Goal: Task Accomplishment & Management: Manage account settings

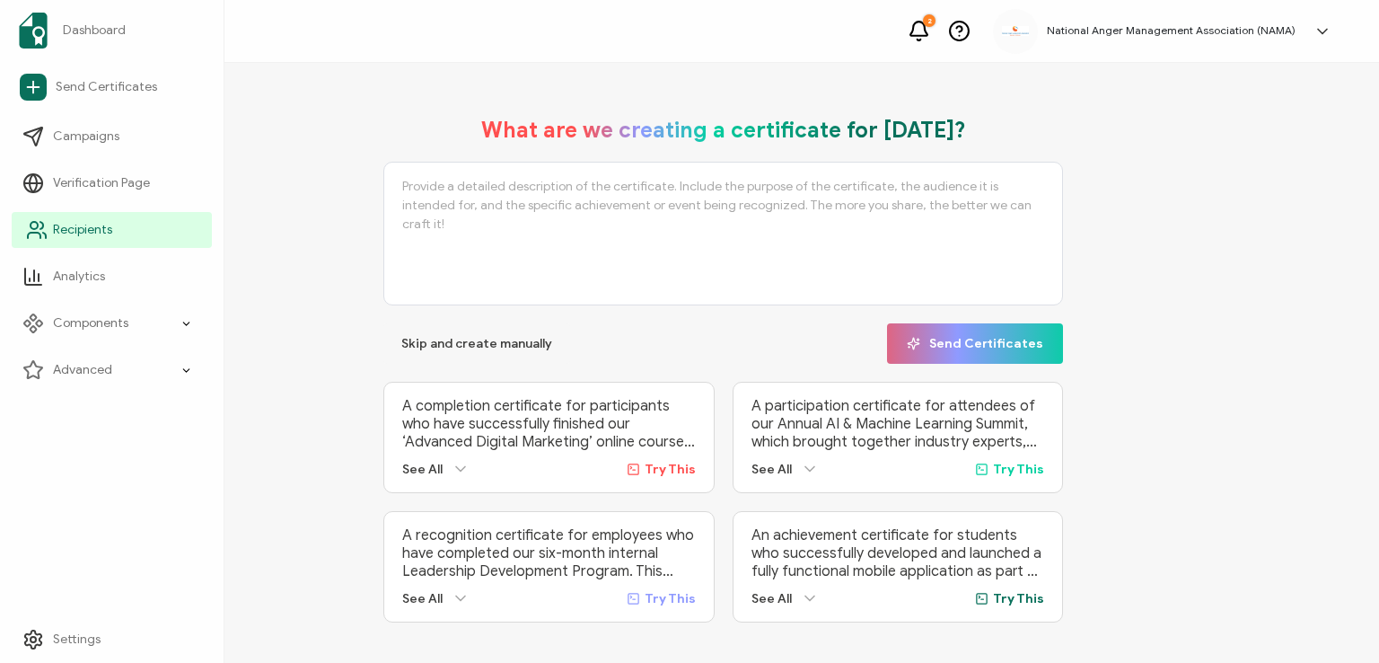
click at [64, 219] on link "Recipients" at bounding box center [112, 230] width 200 height 36
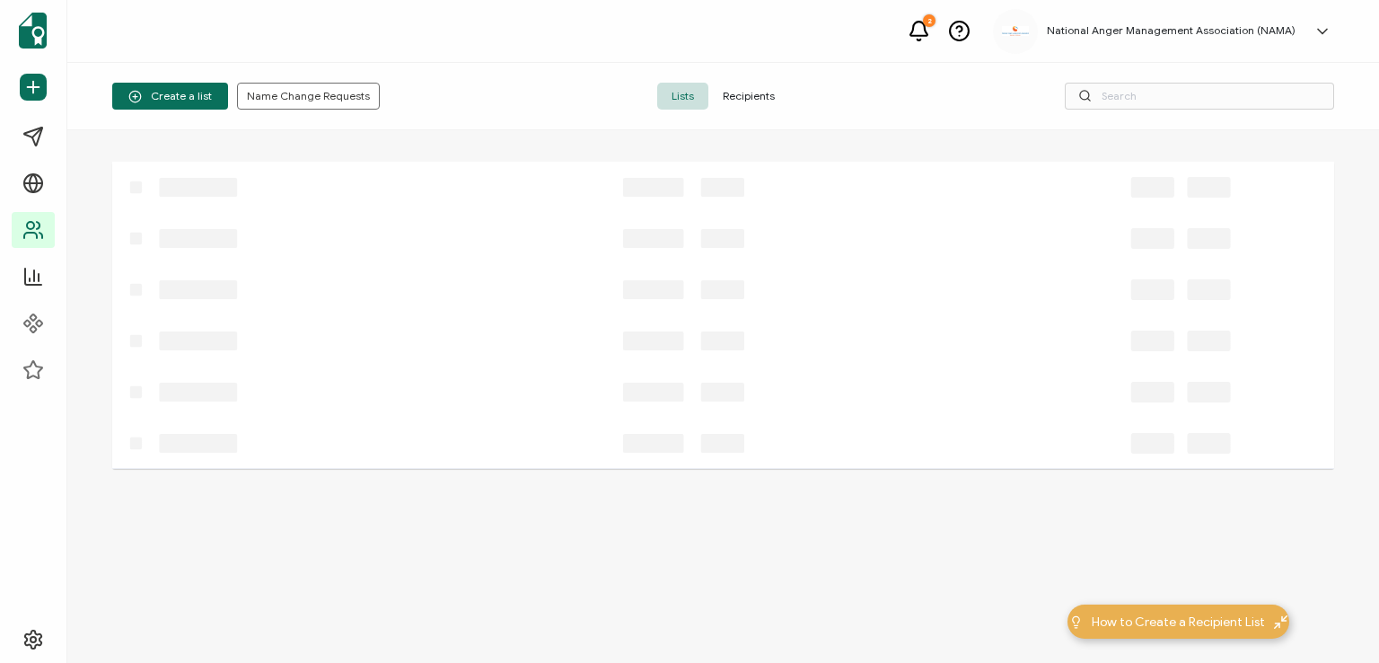
click at [747, 87] on span "Recipients" at bounding box center [748, 96] width 81 height 27
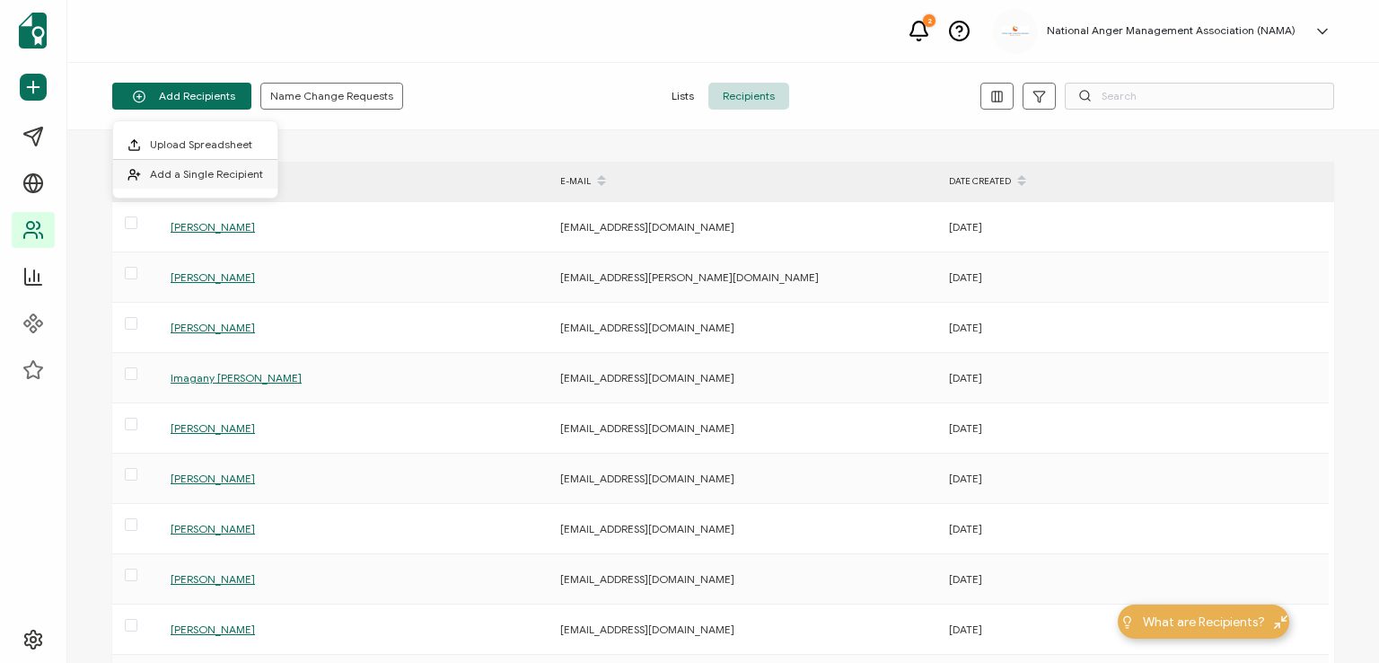
click at [200, 171] on span "Add a Single Recipient" at bounding box center [206, 173] width 113 height 13
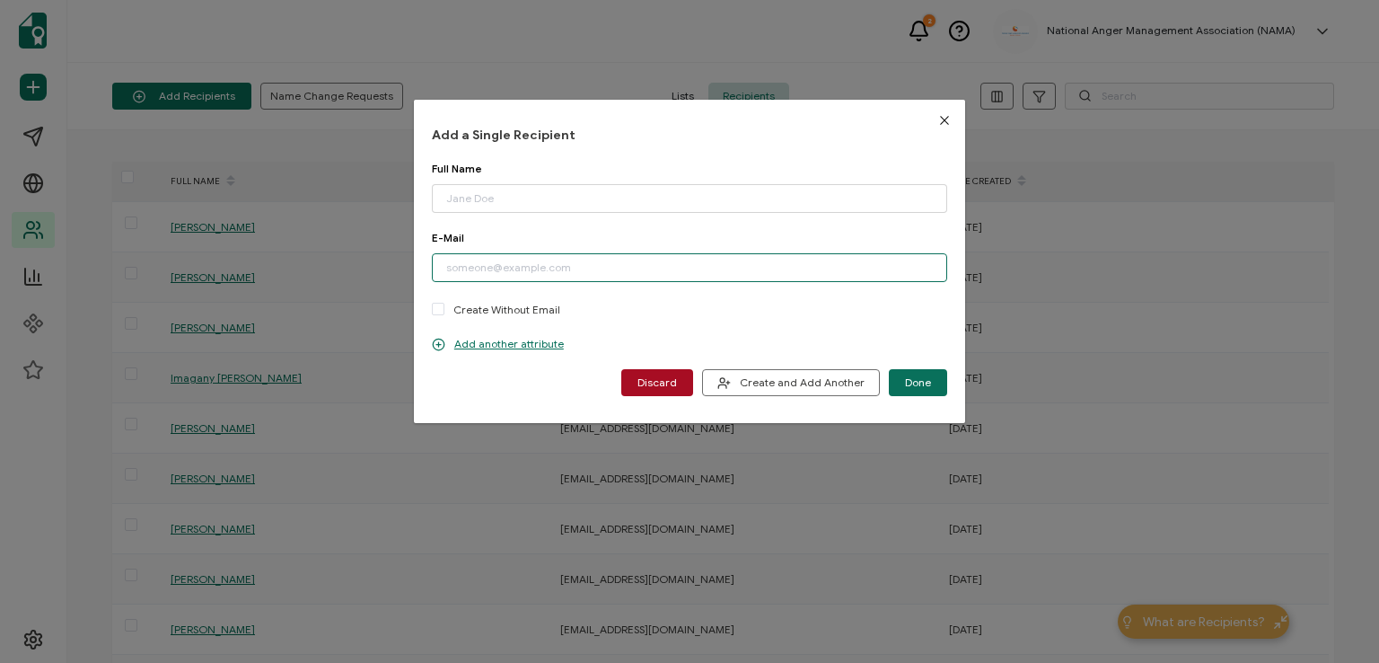
paste input "[EMAIL_ADDRESS][DOMAIN_NAME]"
type input "[EMAIL_ADDRESS][DOMAIN_NAME]"
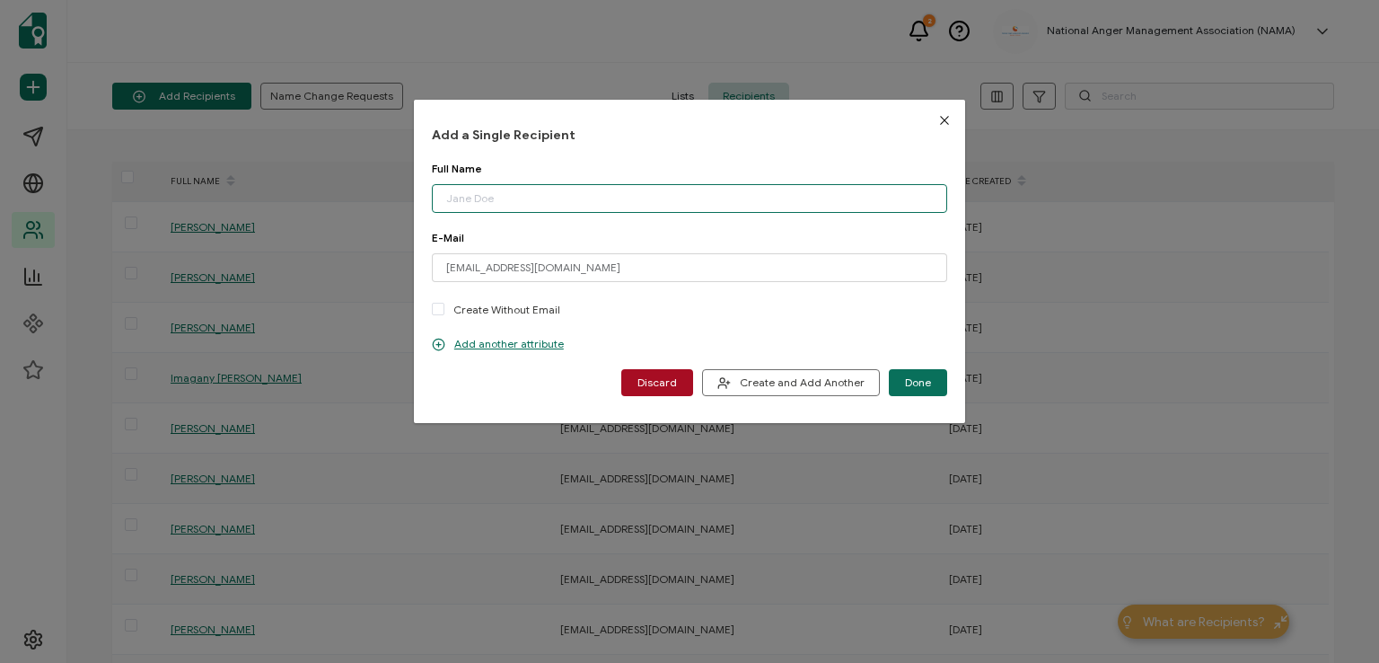
paste input "[PERSON_NAME]"
type input "[PERSON_NAME]"
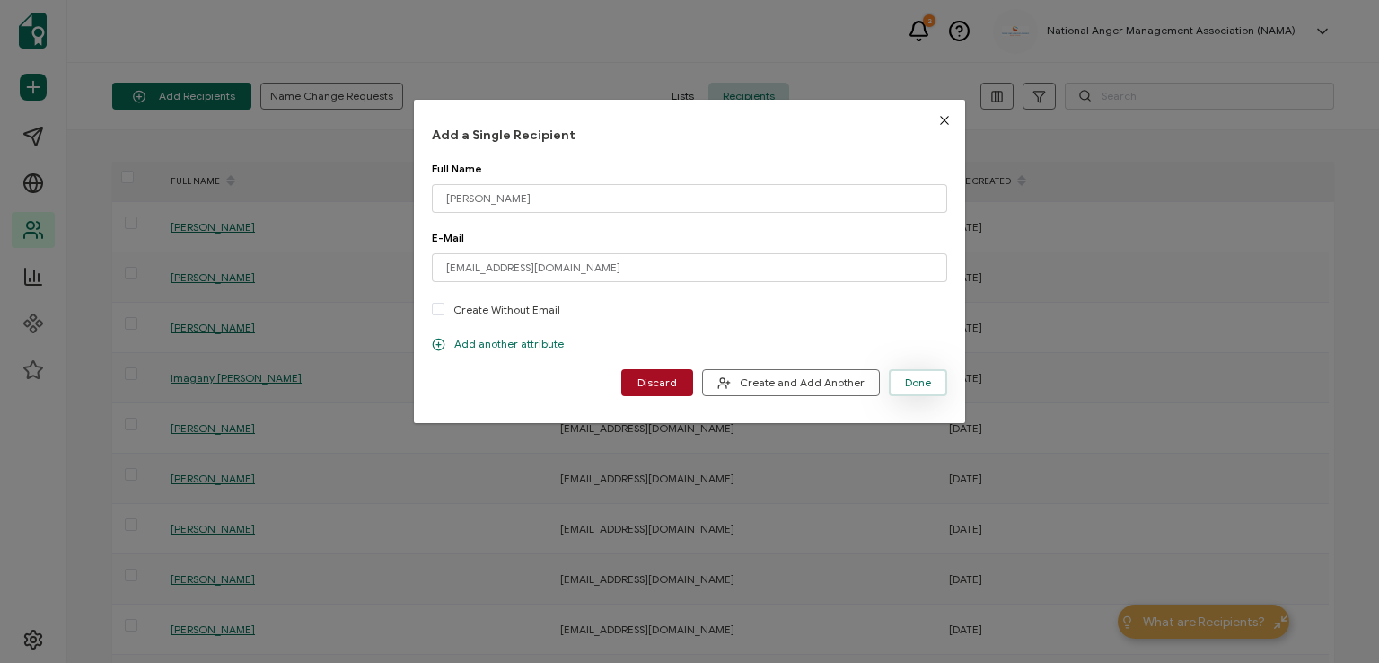
click at [922, 383] on span "Done" at bounding box center [918, 382] width 26 height 11
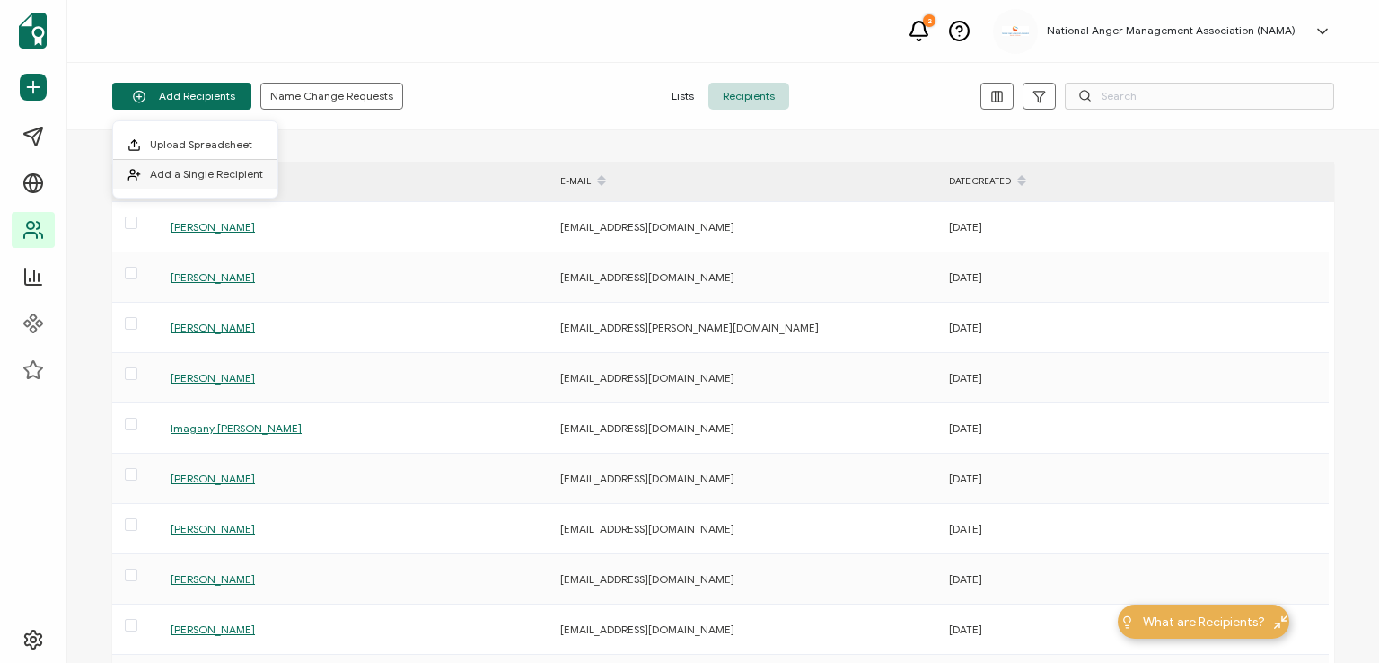
click at [205, 171] on span "Add a Single Recipient" at bounding box center [206, 173] width 113 height 13
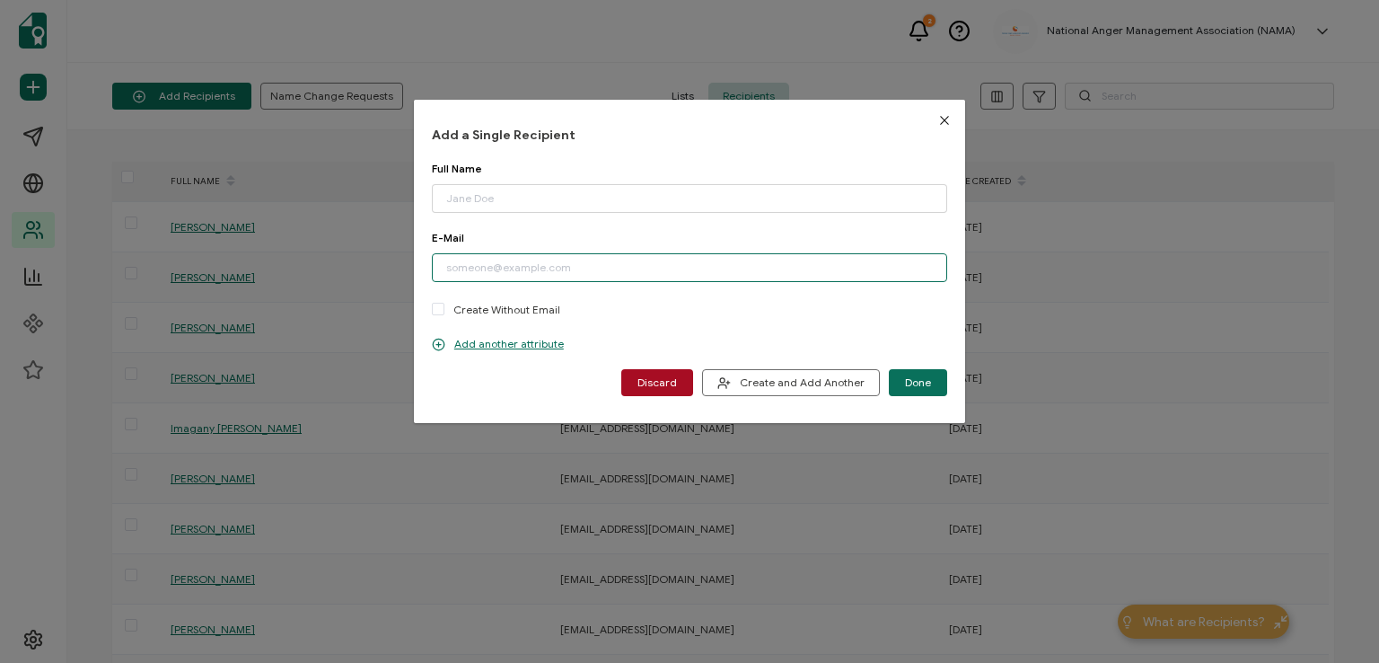
paste input "[EMAIL_ADDRESS][DOMAIN_NAME]"
type input "[EMAIL_ADDRESS][DOMAIN_NAME]"
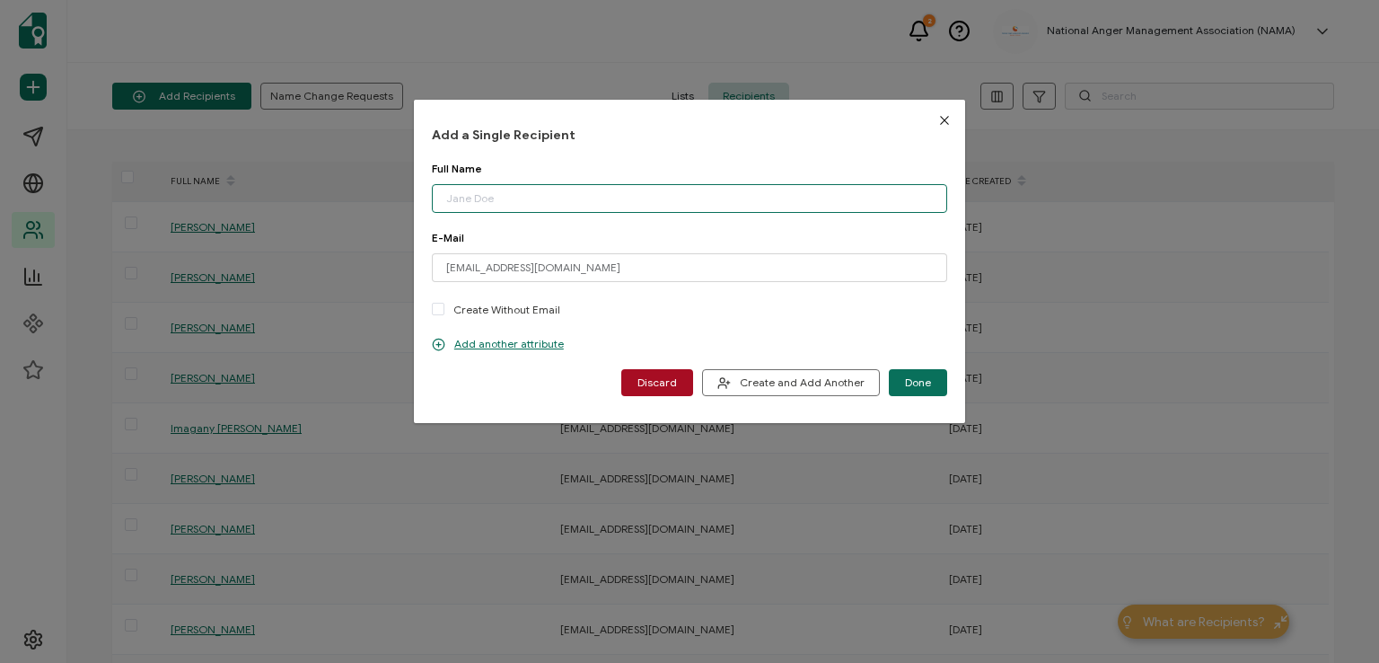
paste input "[PERSON_NAME]"
type input "[PERSON_NAME]"
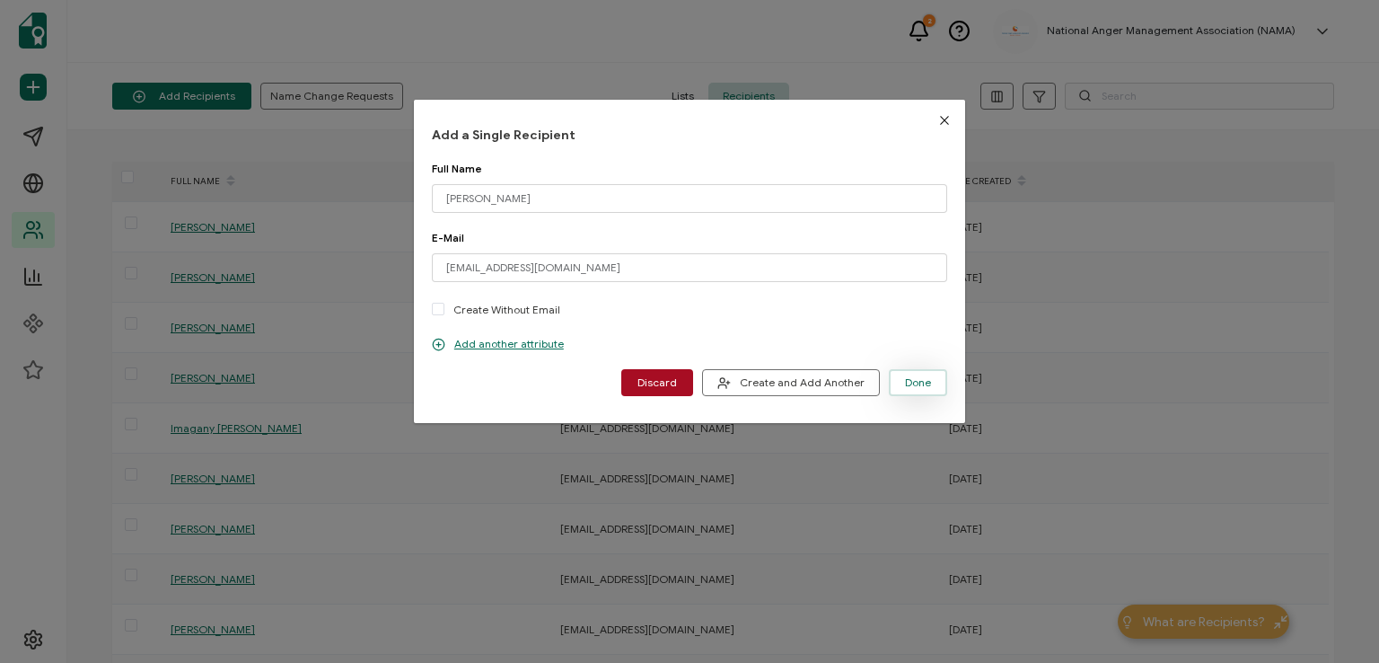
click at [908, 378] on span "Done" at bounding box center [918, 382] width 26 height 11
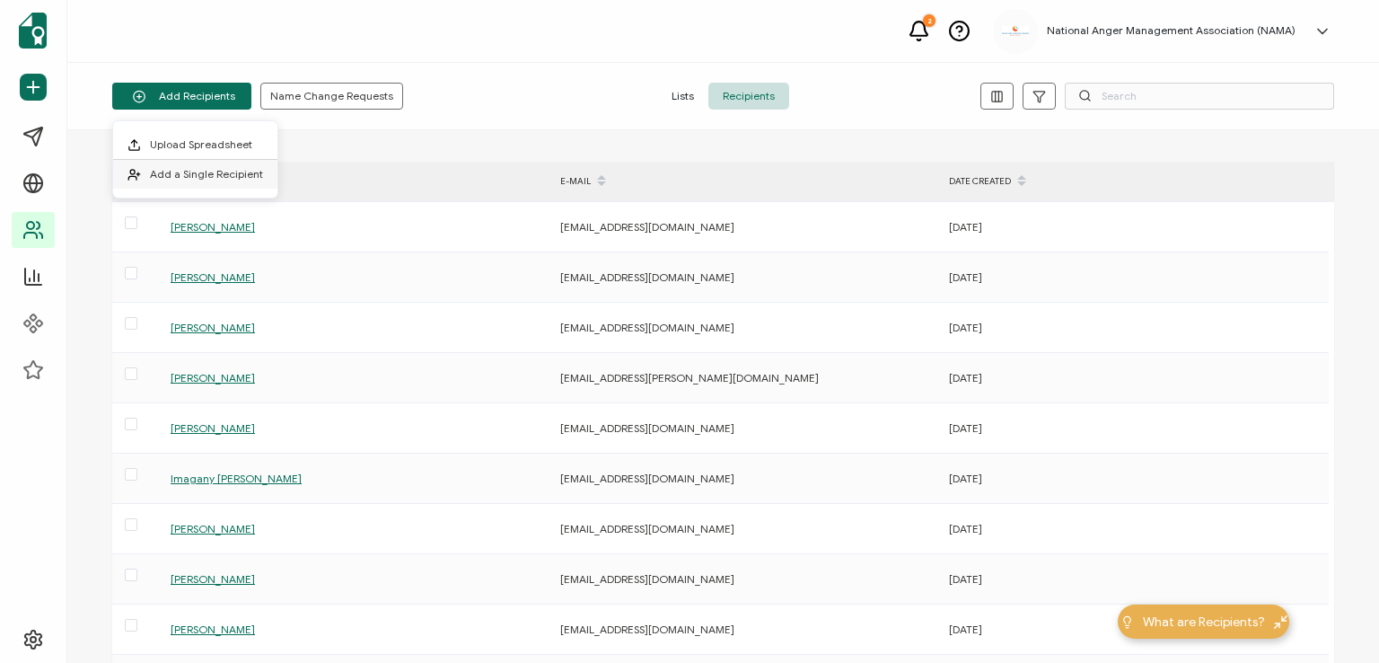
click at [180, 174] on span "Add a Single Recipient" at bounding box center [206, 173] width 113 height 13
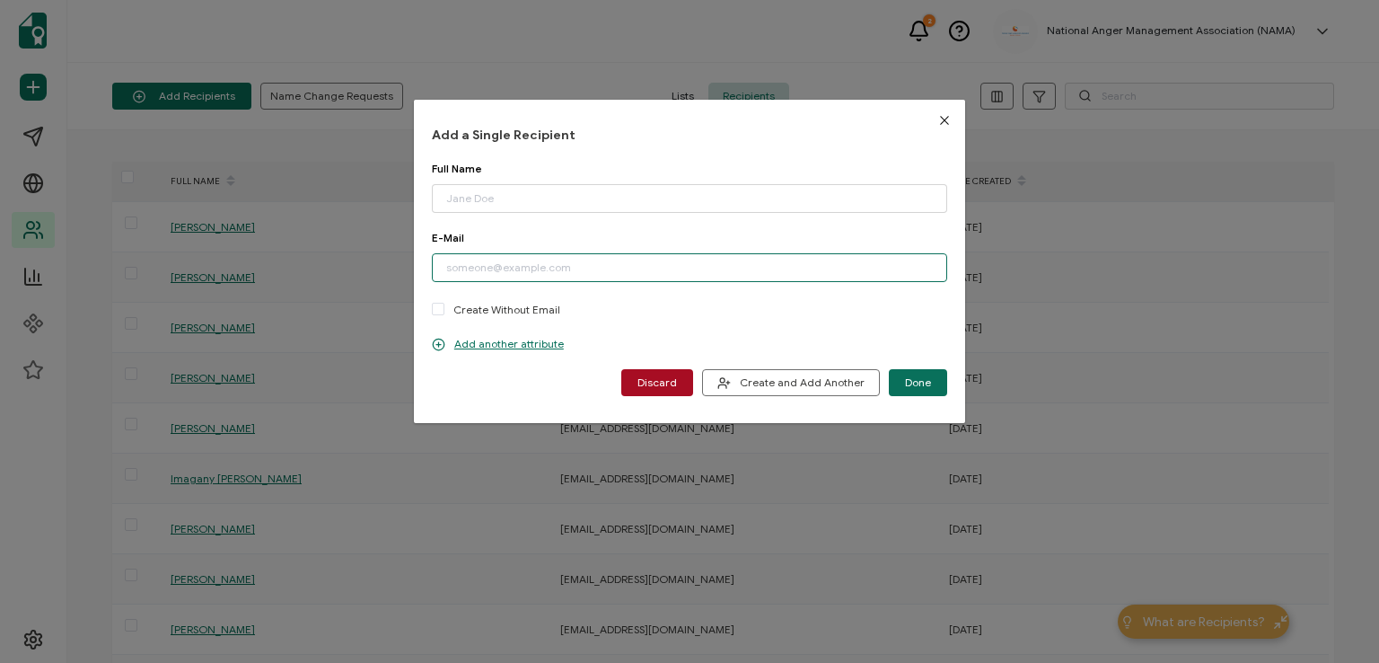
paste input "[EMAIL_ADDRESS][DOMAIN_NAME]"
type input "[EMAIL_ADDRESS][DOMAIN_NAME]"
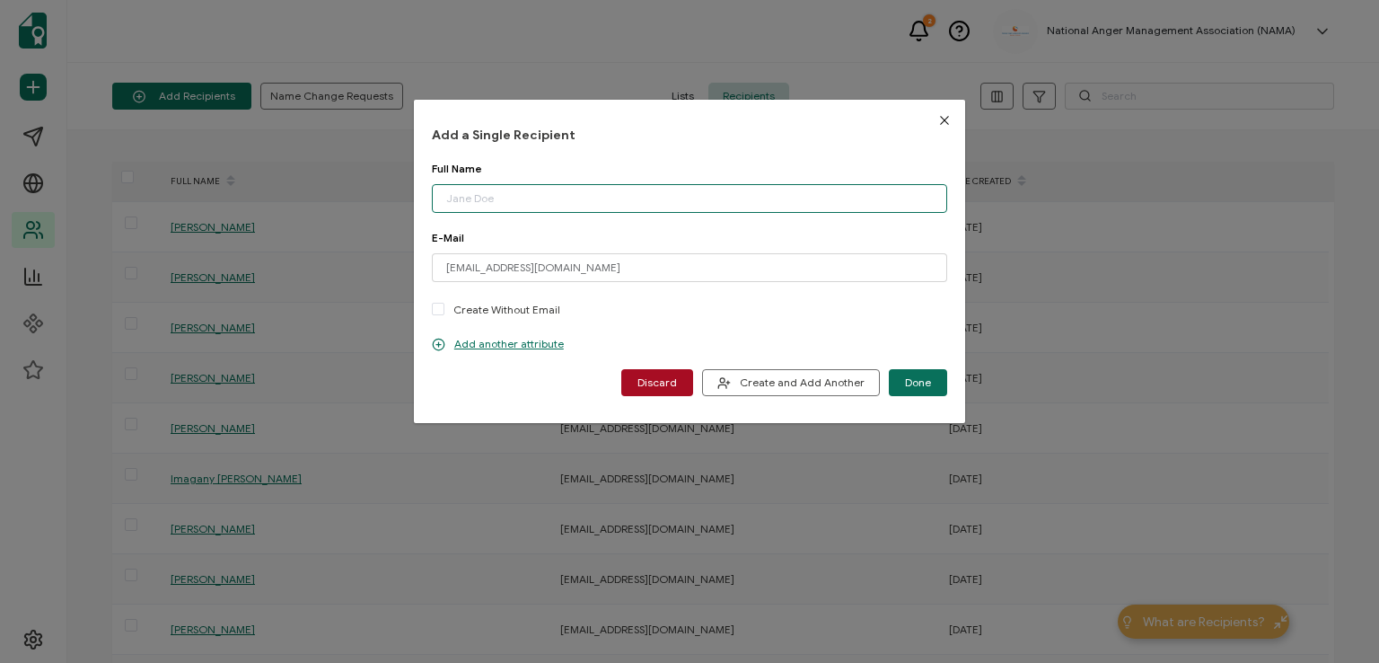
paste input "[PERSON_NAME]"
type input "[PERSON_NAME]"
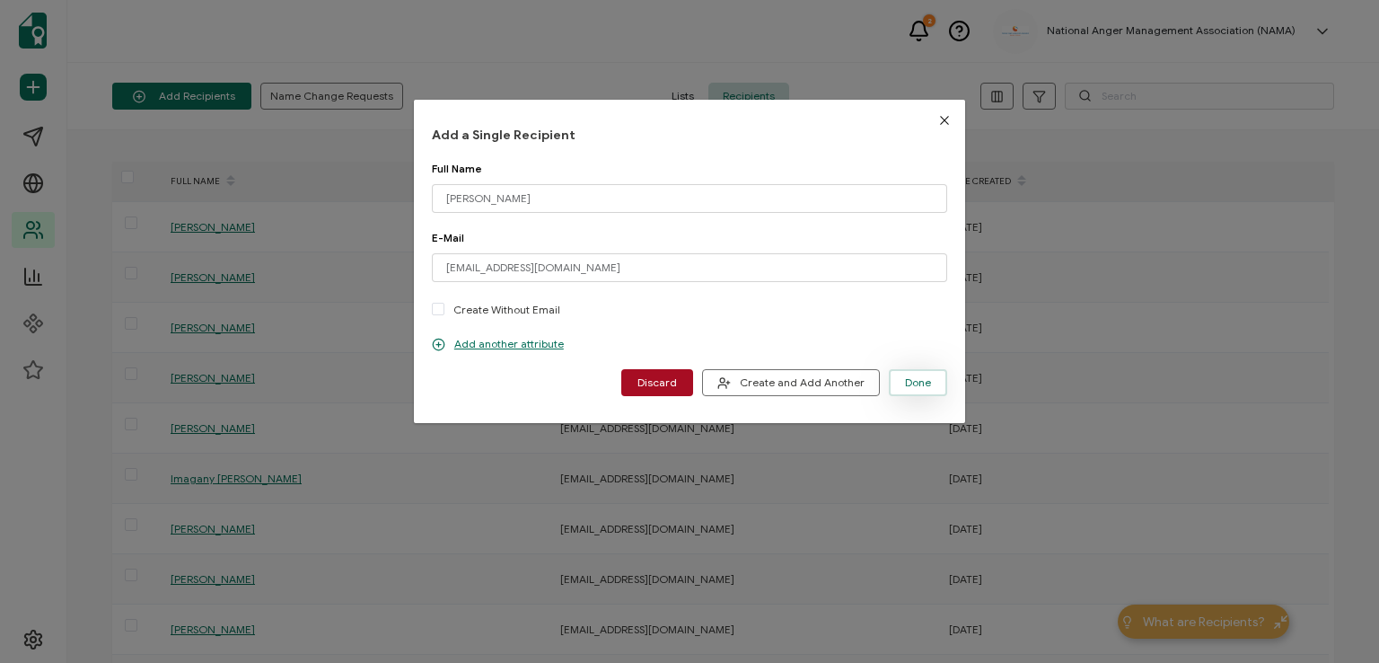
click at [908, 377] on span "Done" at bounding box center [918, 382] width 26 height 11
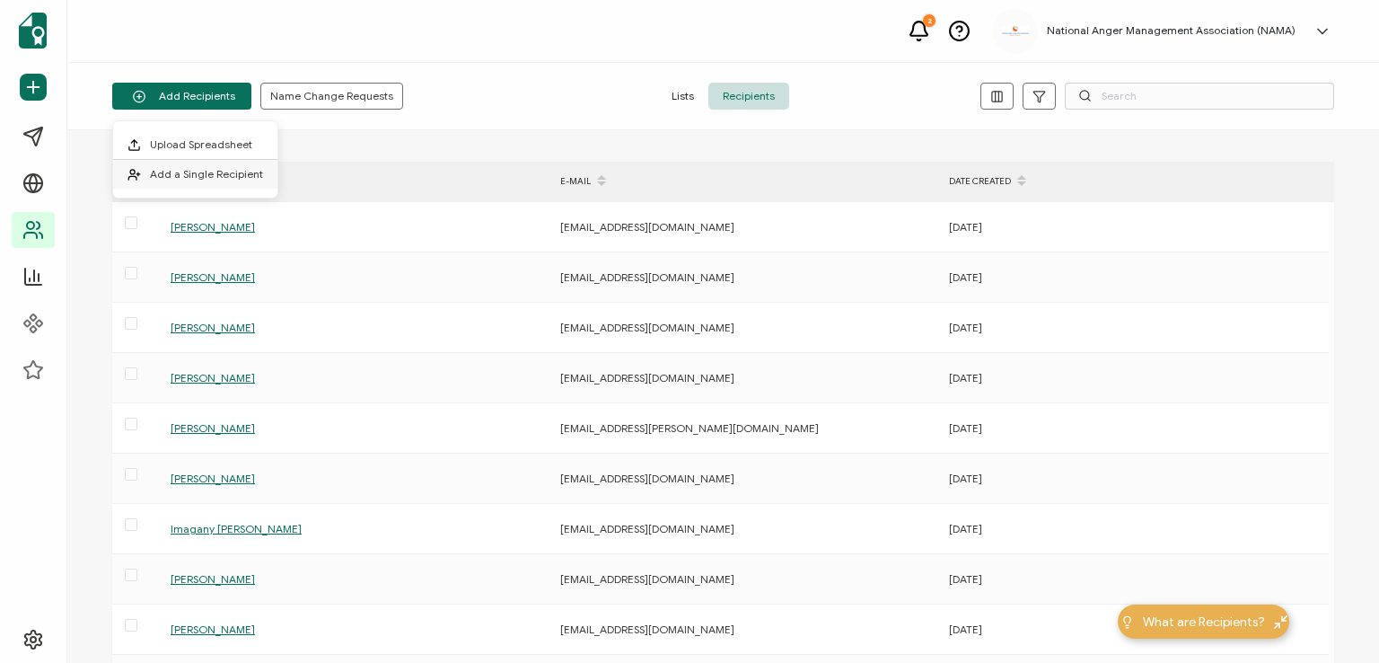
click at [210, 168] on span "Add a Single Recipient" at bounding box center [206, 173] width 113 height 13
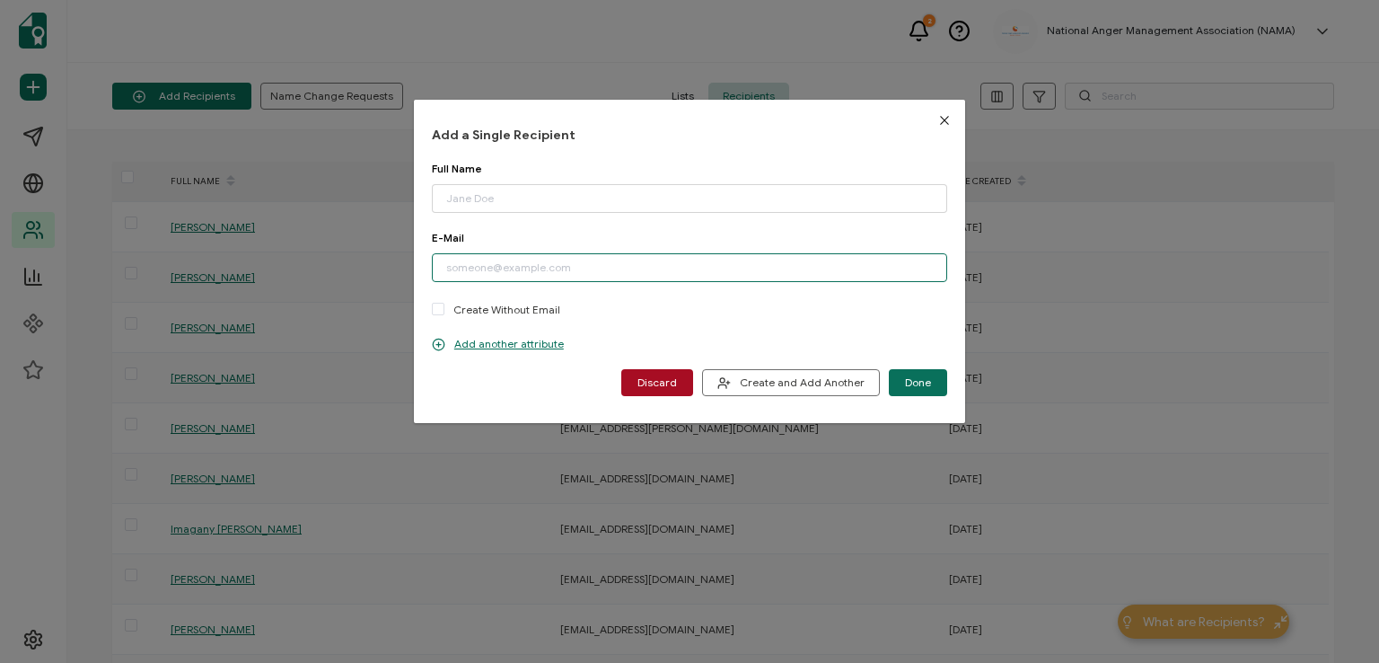
paste input "[PERSON_NAME][EMAIL_ADDRESS][DOMAIN_NAME]"
type input "[PERSON_NAME][EMAIL_ADDRESS][DOMAIN_NAME]"
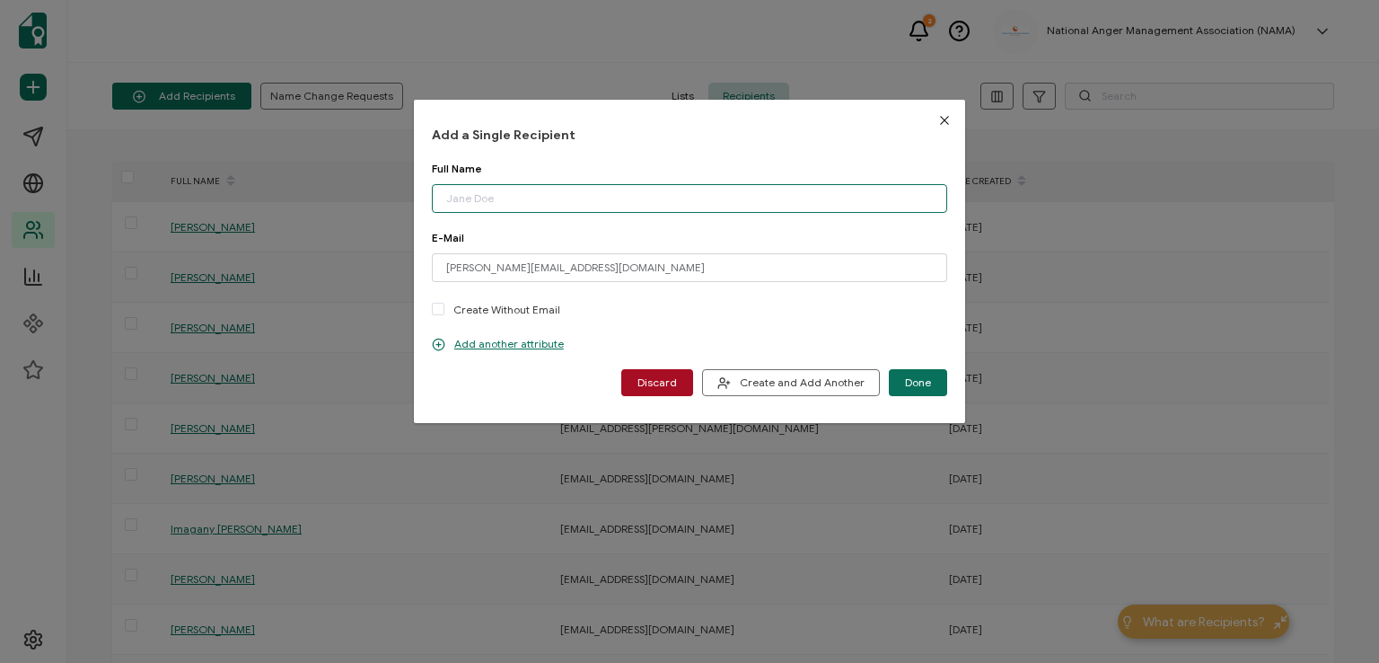
paste input "[PERSON_NAME]"
type input "[PERSON_NAME]"
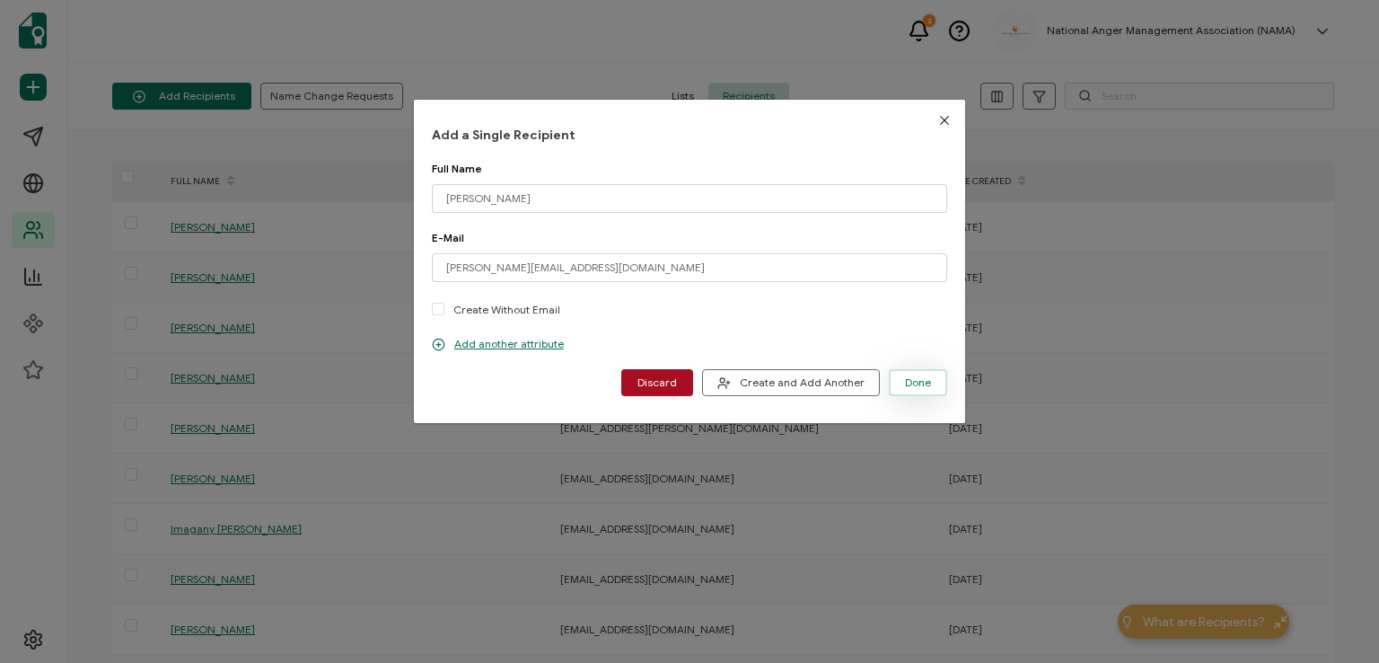
click at [905, 379] on span "Done" at bounding box center [918, 382] width 26 height 11
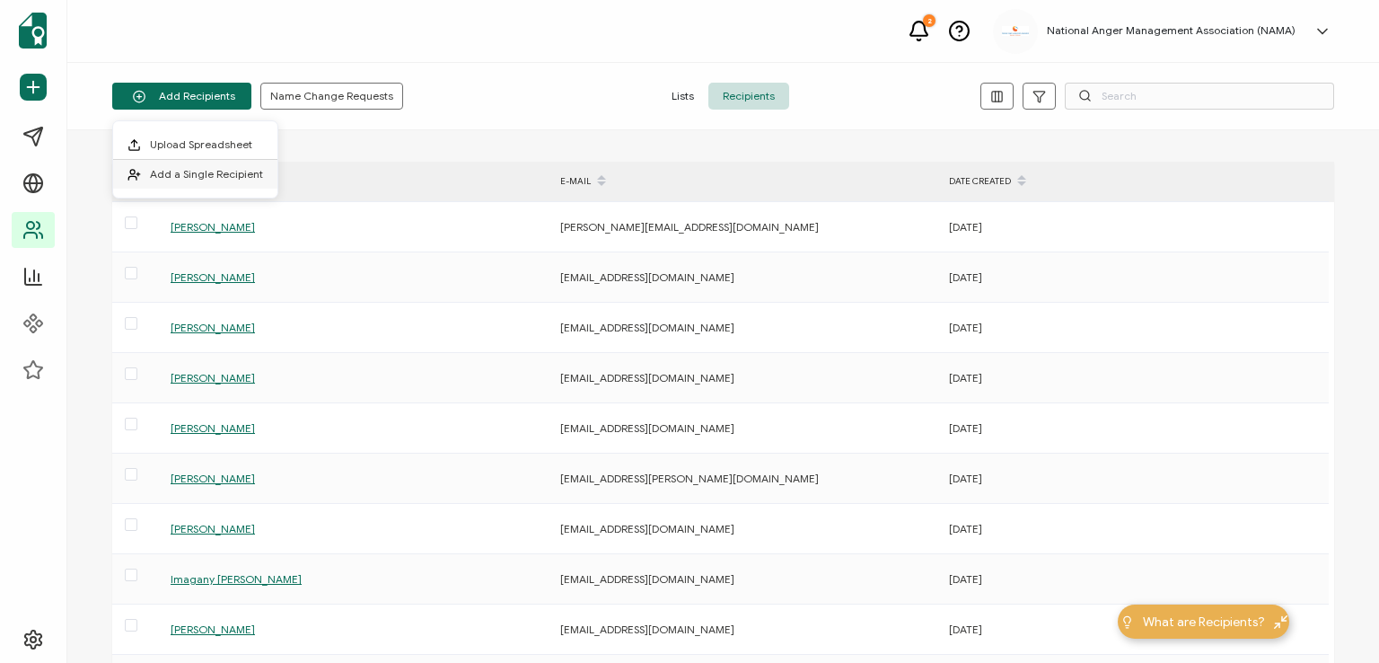
click at [223, 180] on span "Add a Single Recipient" at bounding box center [206, 173] width 113 height 13
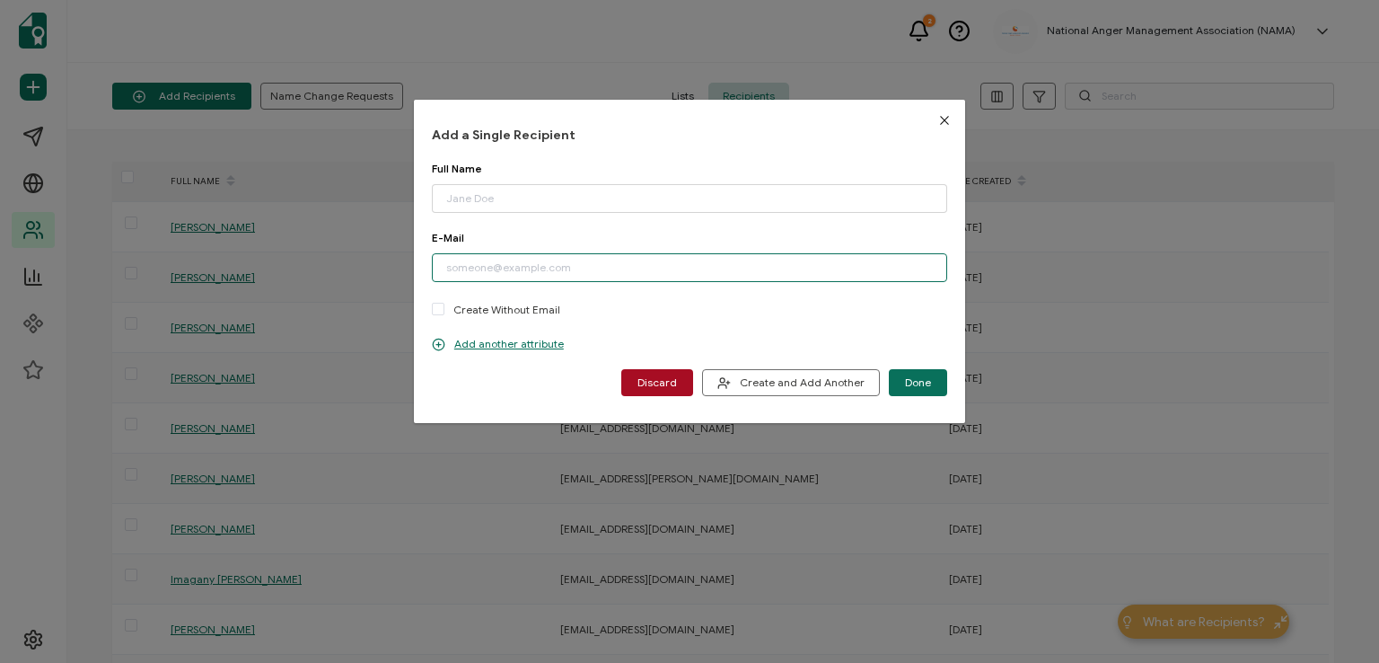
paste input "[EMAIL_ADDRESS][DOMAIN_NAME]"
type input "[EMAIL_ADDRESS][DOMAIN_NAME]"
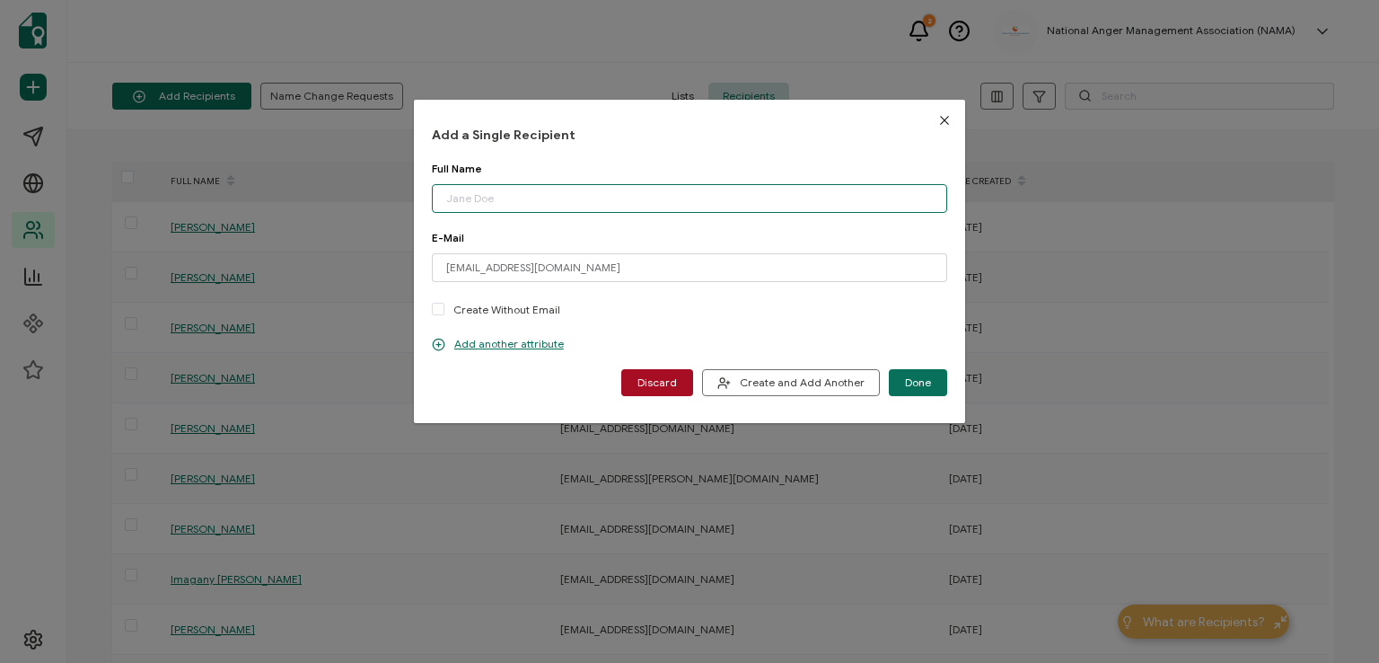
paste input "[PERSON_NAME]"
type input "[PERSON_NAME]"
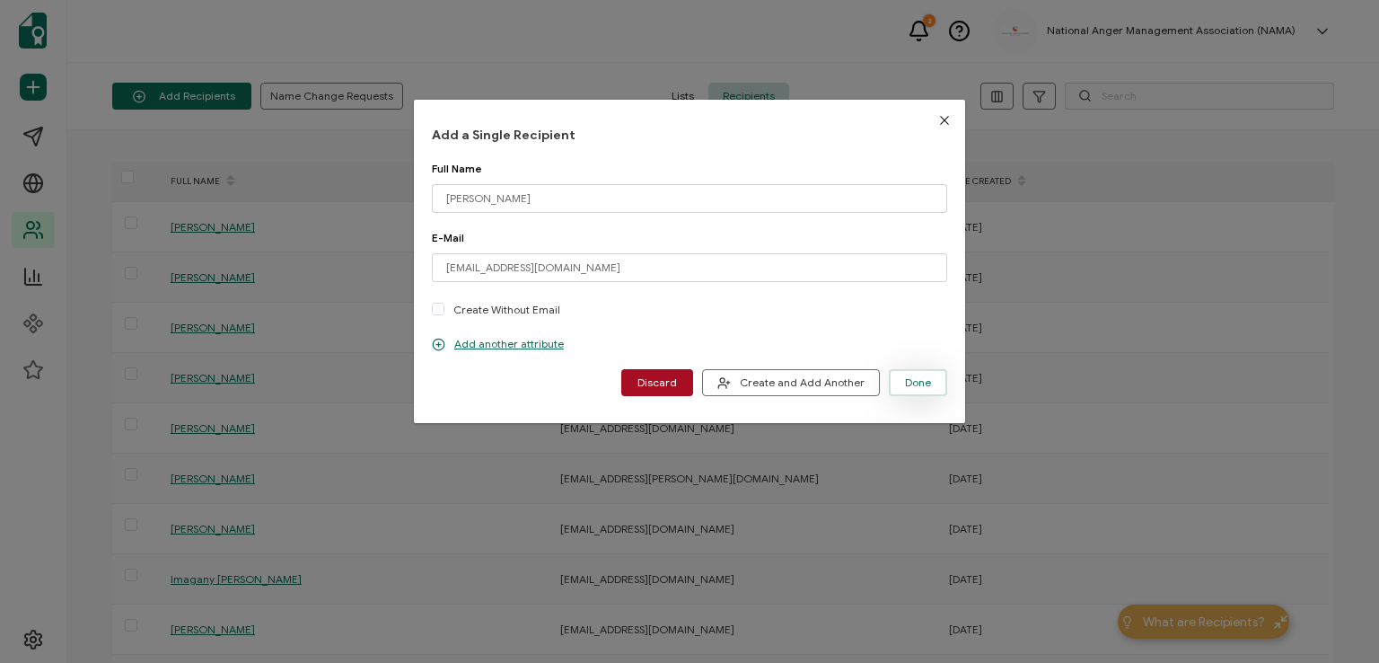
click at [922, 381] on span "Done" at bounding box center [918, 382] width 26 height 11
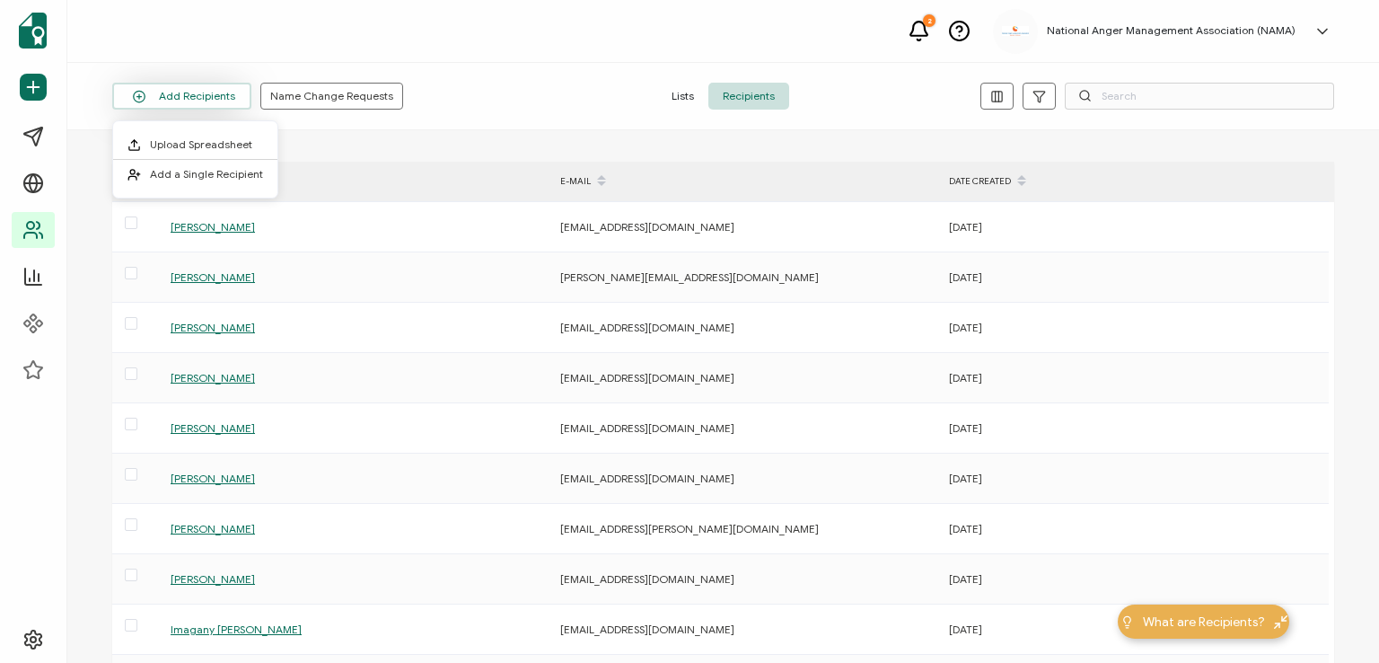
click at [213, 91] on button "Add Recipients" at bounding box center [181, 96] width 139 height 27
click at [207, 163] on li "Add a Single Recipient" at bounding box center [195, 174] width 164 height 29
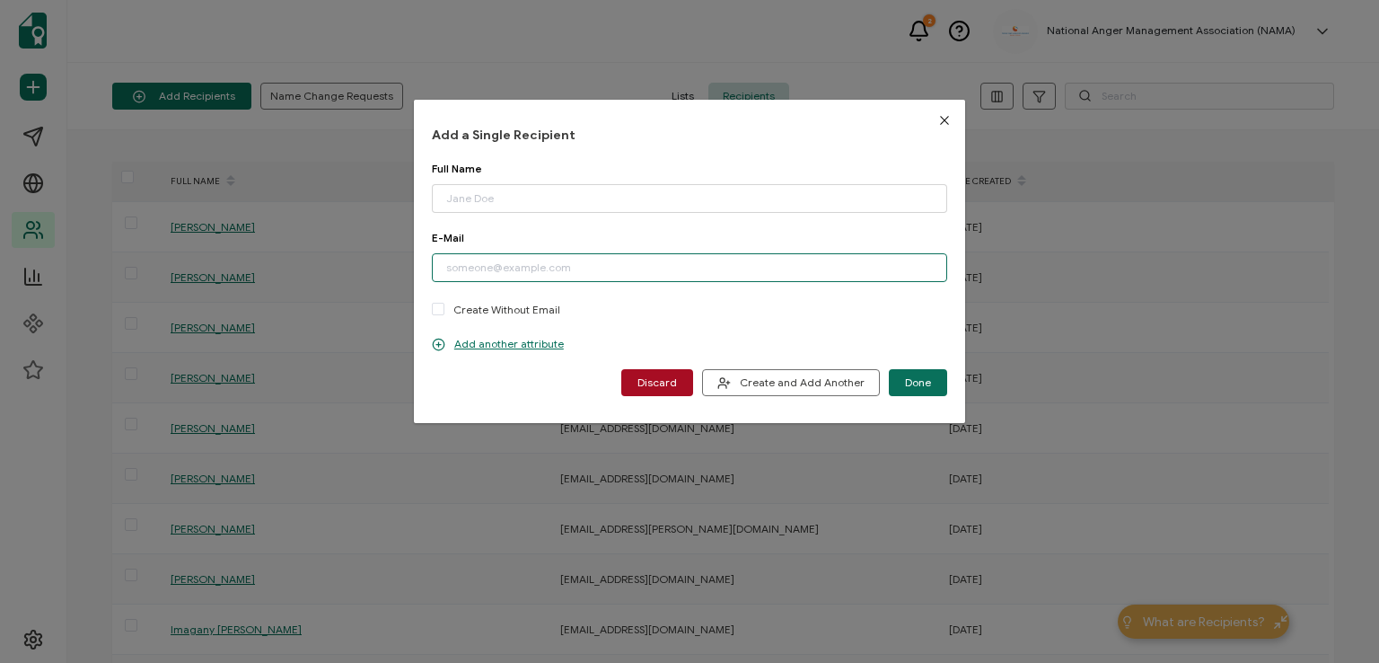
paste input "[EMAIL_ADDRESS][DOMAIN_NAME]"
type input "[EMAIL_ADDRESS][DOMAIN_NAME]"
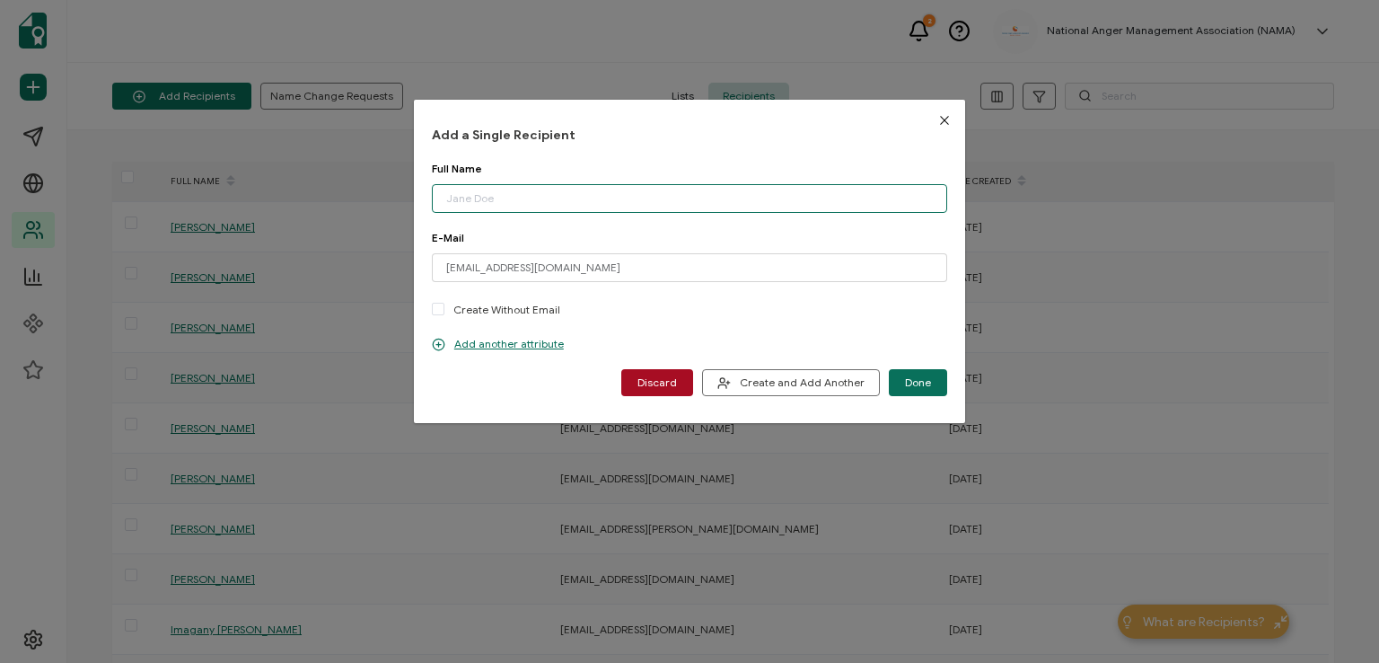
click at [517, 202] on input "dialog" at bounding box center [689, 198] width 515 height 29
type input "[PERSON_NAME]"
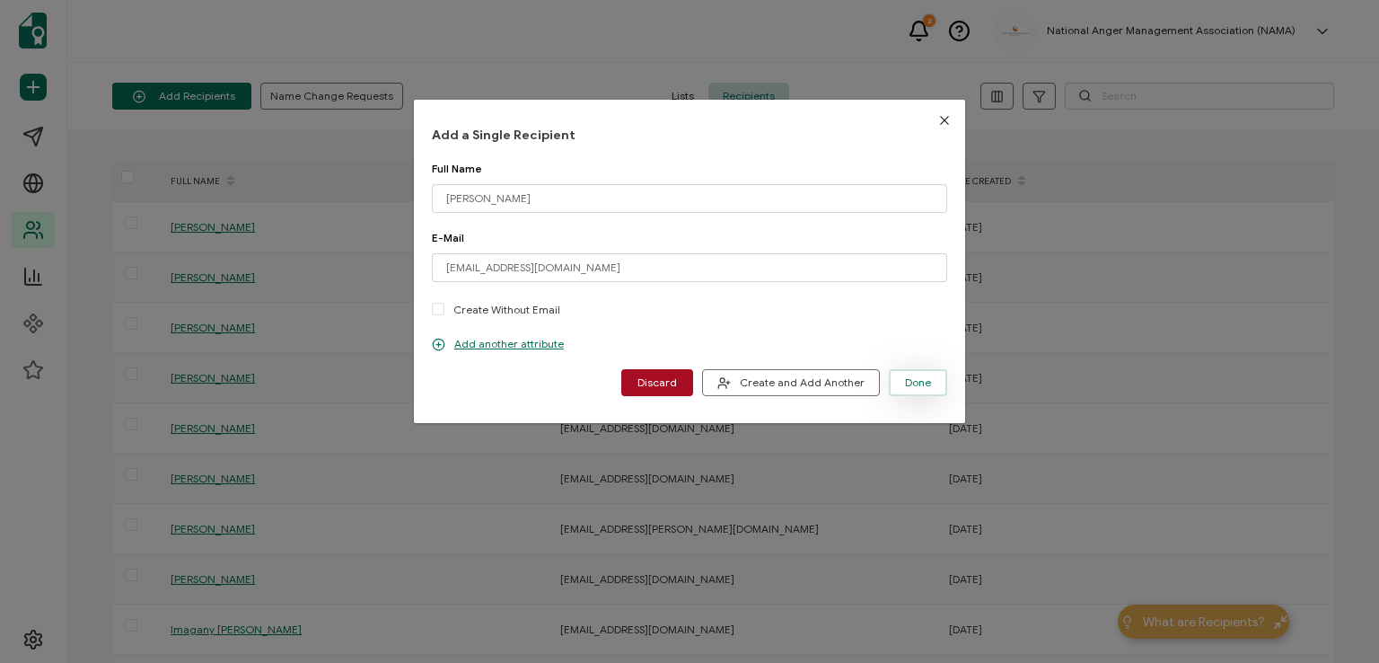
click at [910, 373] on button "Done" at bounding box center [918, 382] width 58 height 27
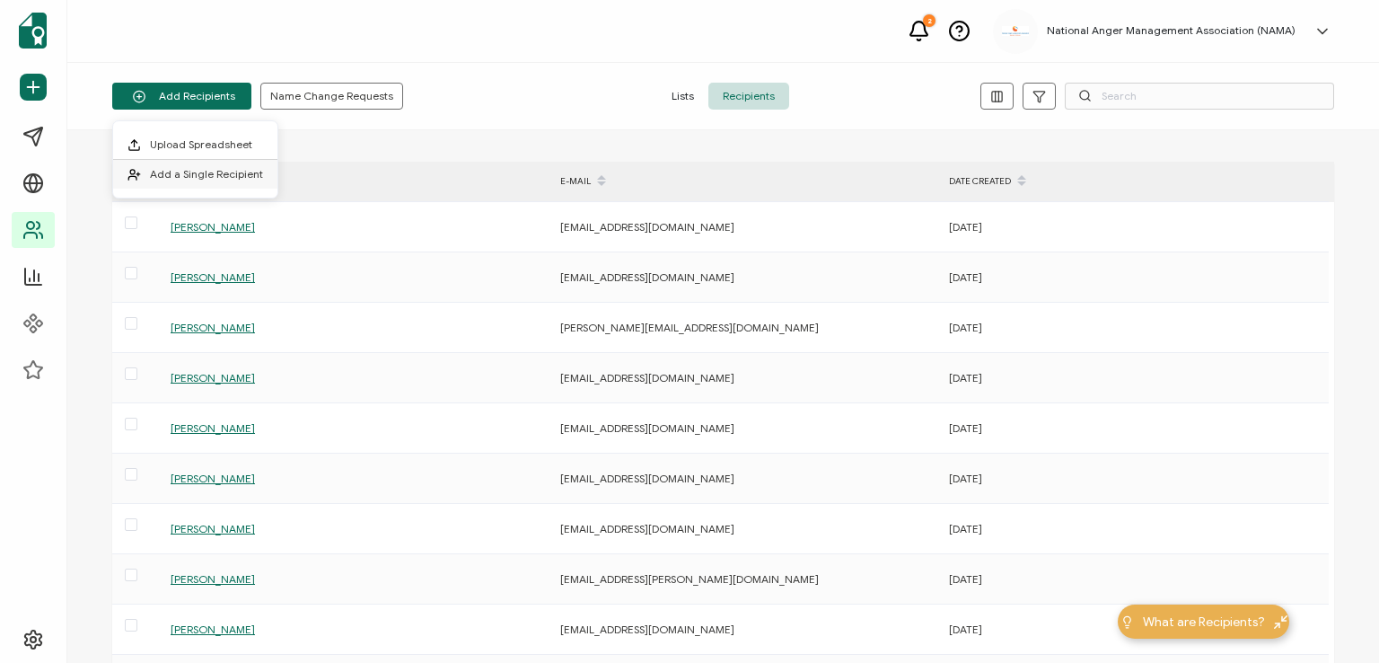
click at [224, 165] on li "Add a Single Recipient" at bounding box center [195, 174] width 164 height 29
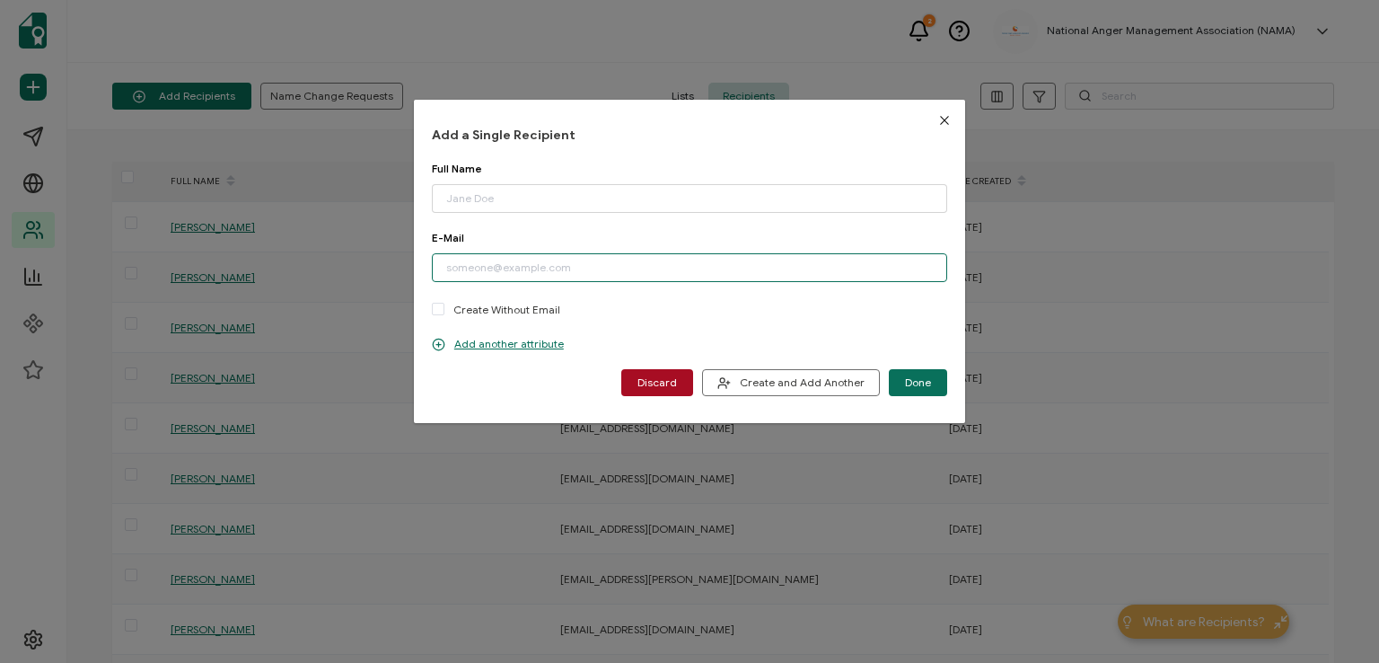
paste input "[PERSON_NAME][EMAIL_ADDRESS][PERSON_NAME][PERSON_NAME][DOMAIN_NAME]"
type input "[PERSON_NAME][EMAIL_ADDRESS][PERSON_NAME][PERSON_NAME][DOMAIN_NAME]"
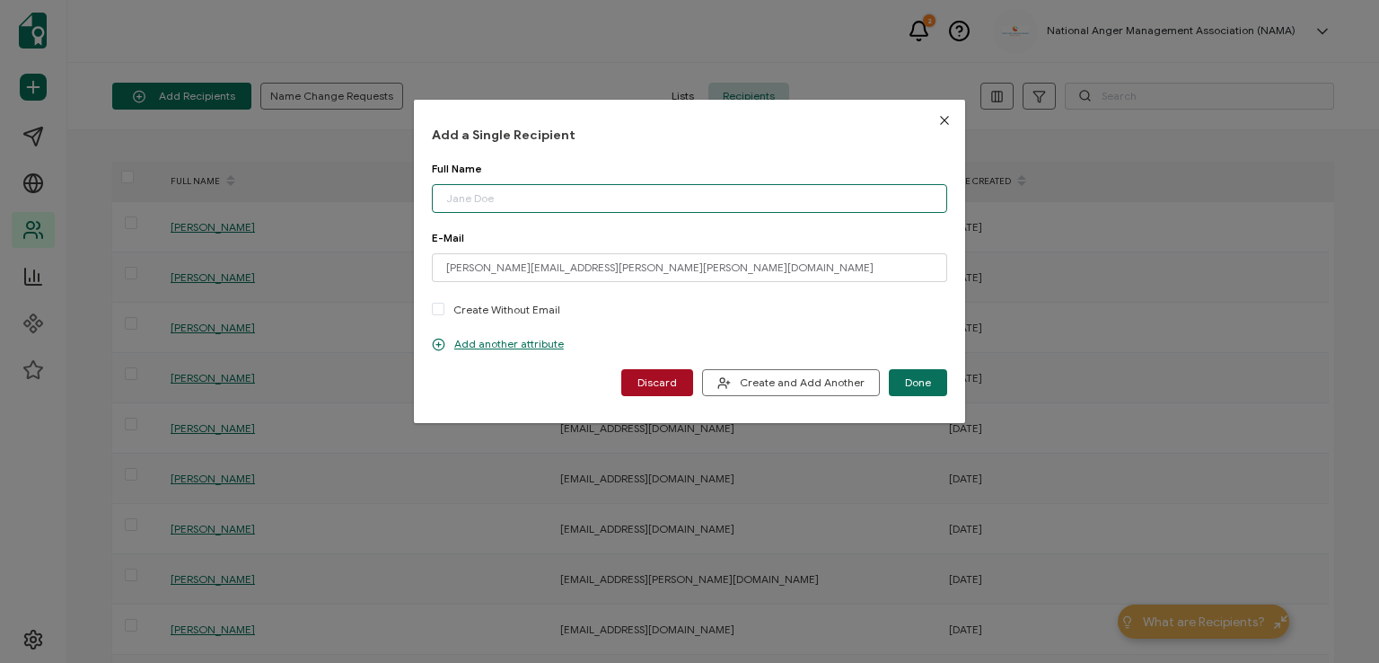
click at [533, 202] on input "dialog" at bounding box center [689, 198] width 515 height 29
click at [488, 200] on input "[PERSON_NAME]" at bounding box center [689, 198] width 515 height 29
drag, startPoint x: 554, startPoint y: 202, endPoint x: 433, endPoint y: 206, distance: 121.3
click at [433, 206] on input "[PERSON_NAME]" at bounding box center [689, 198] width 515 height 29
type input "[PERSON_NAME]"
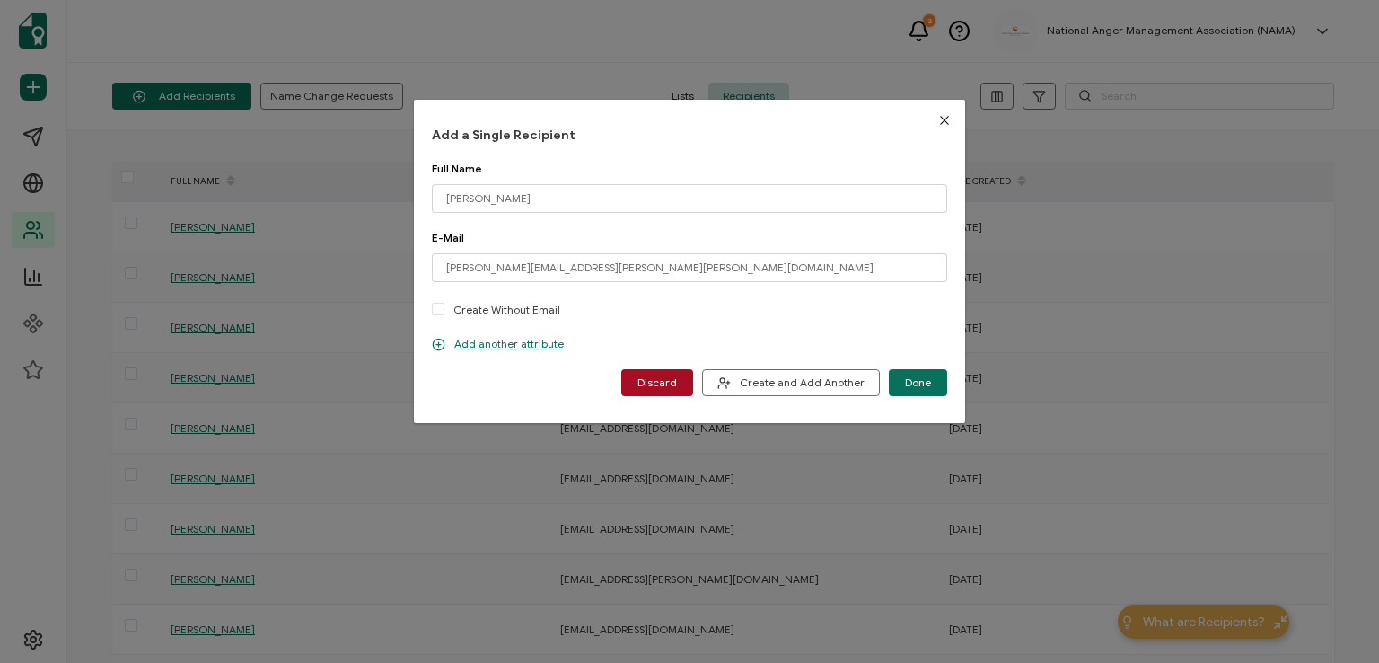
click at [659, 249] on div "E-Mail [PERSON_NAME][EMAIL_ADDRESS][PERSON_NAME][PERSON_NAME][DOMAIN_NAME] Plea…" at bounding box center [689, 275] width 515 height 88
click at [922, 382] on span "Done" at bounding box center [918, 382] width 26 height 11
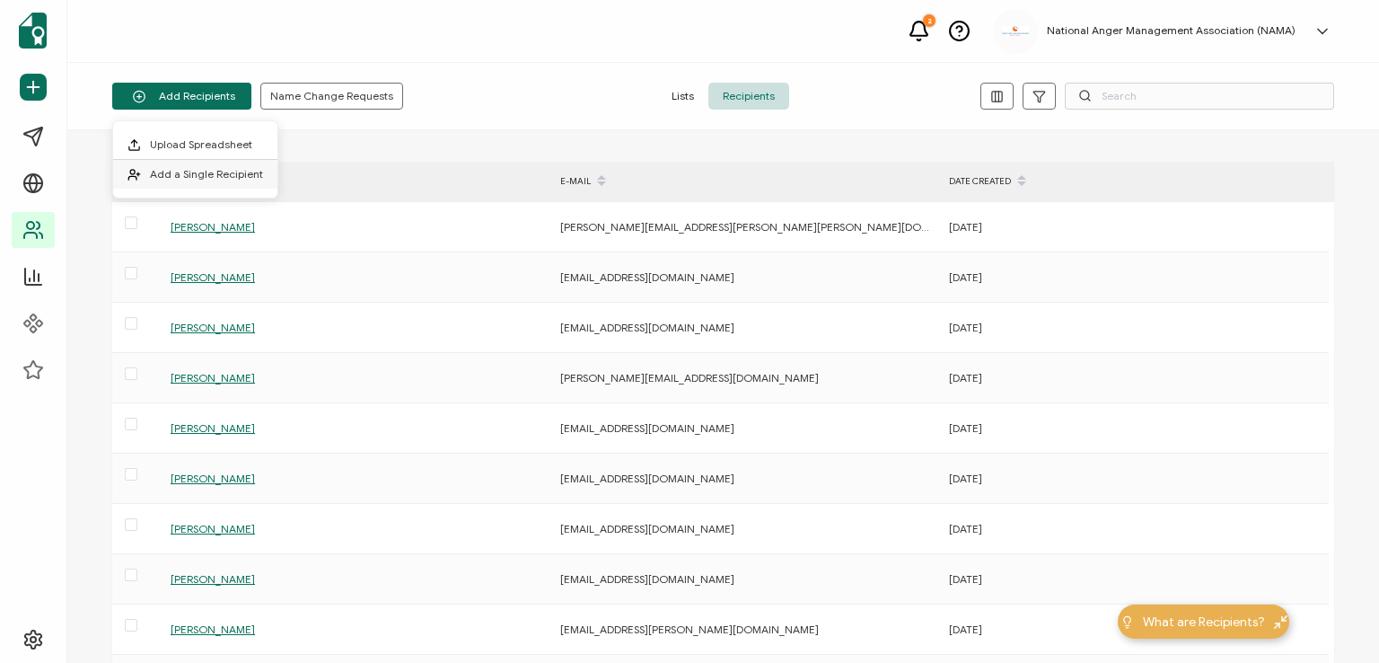
click at [213, 175] on span "Add a Single Recipient" at bounding box center [206, 173] width 113 height 13
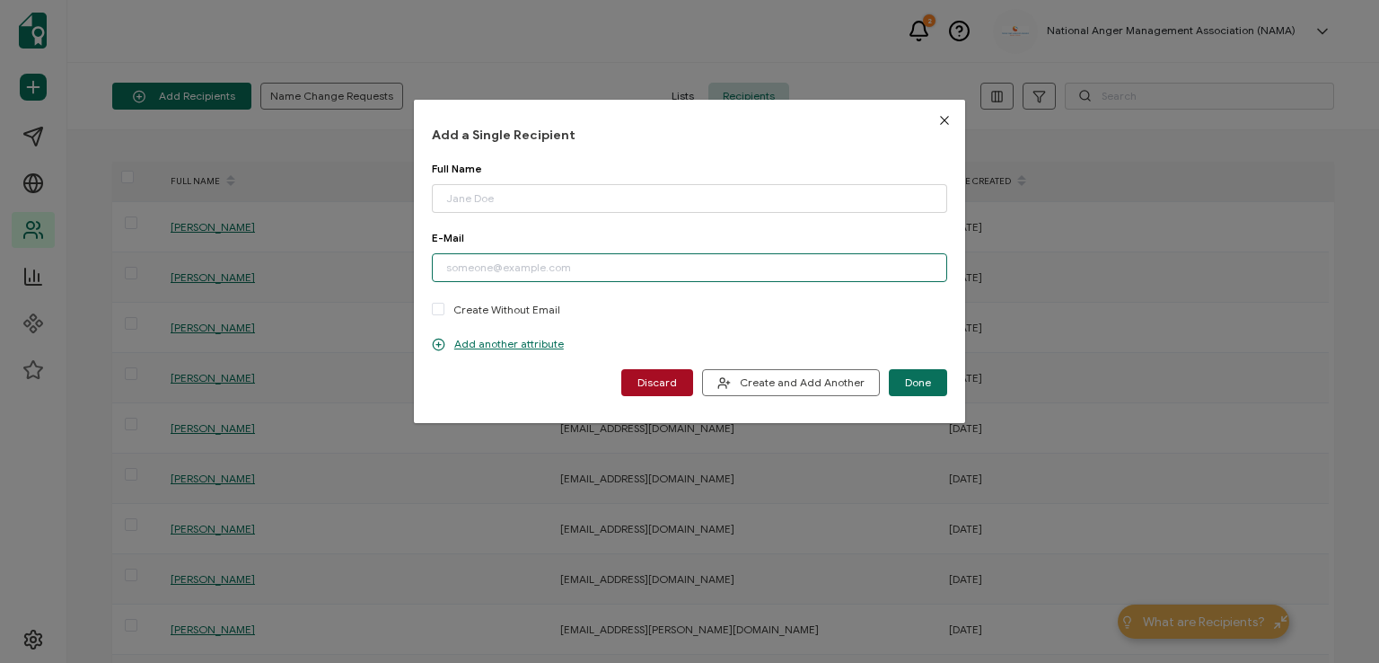
paste input "[EMAIL_ADDRESS][DOMAIN_NAME]"
type input "[EMAIL_ADDRESS][DOMAIN_NAME]"
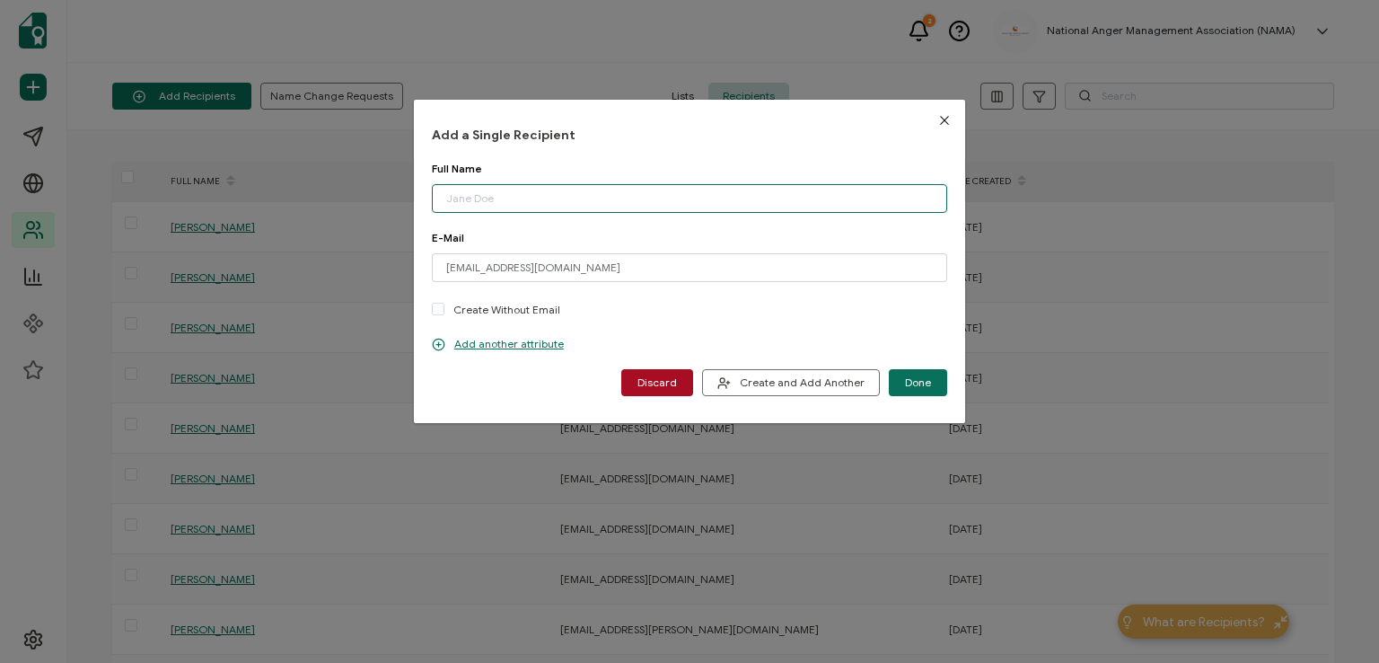
paste input "[PERSON_NAME]"
type input "[PERSON_NAME]"
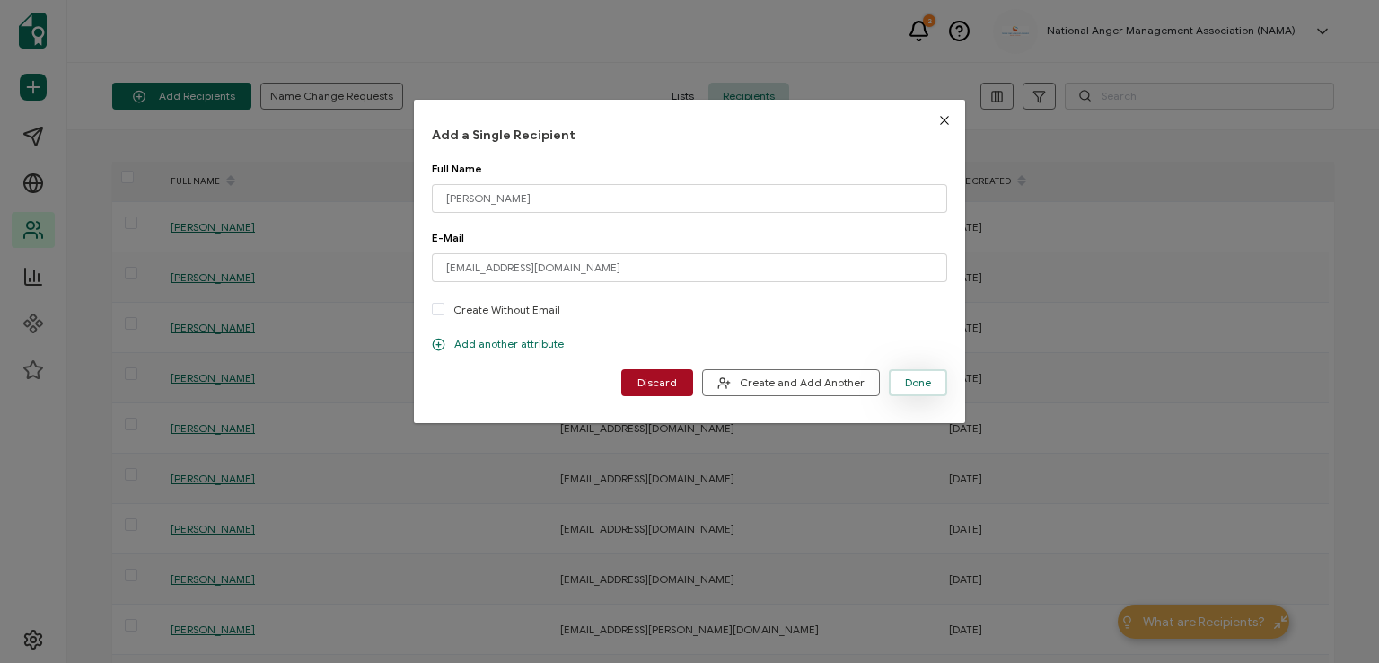
click at [918, 377] on span "Done" at bounding box center [918, 382] width 26 height 11
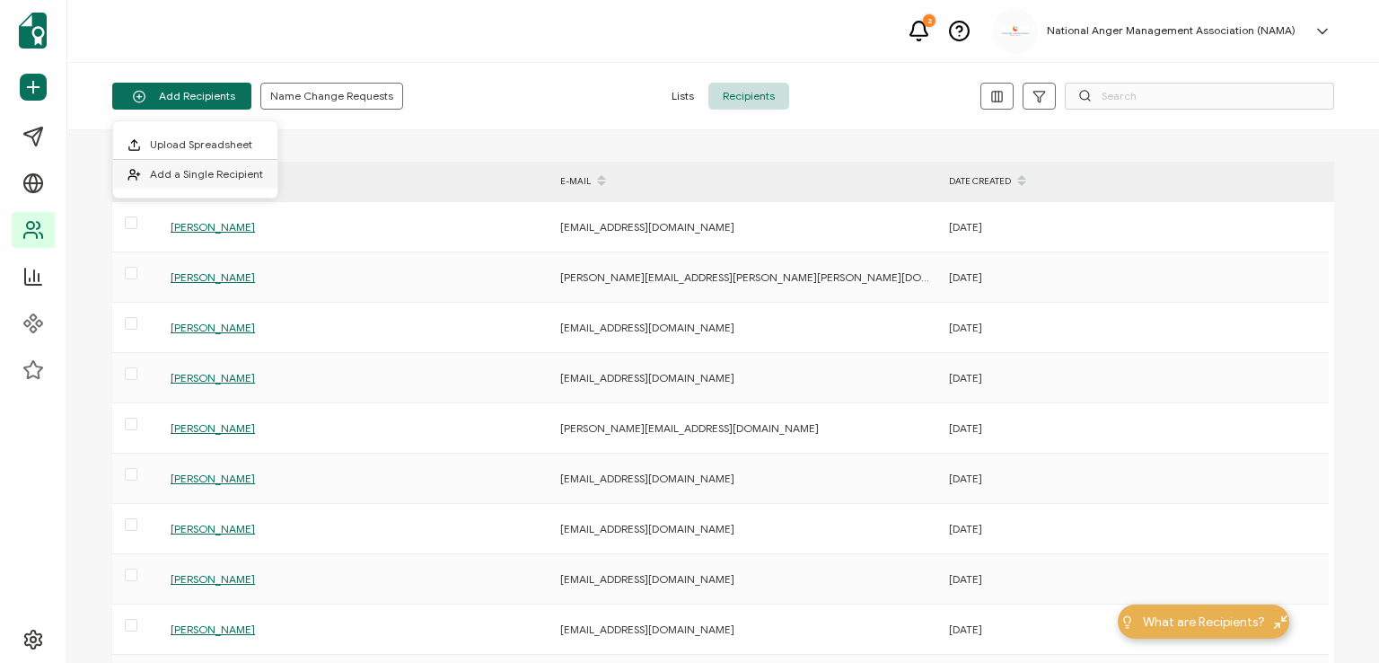
click at [245, 170] on span "Add a Single Recipient" at bounding box center [206, 173] width 113 height 13
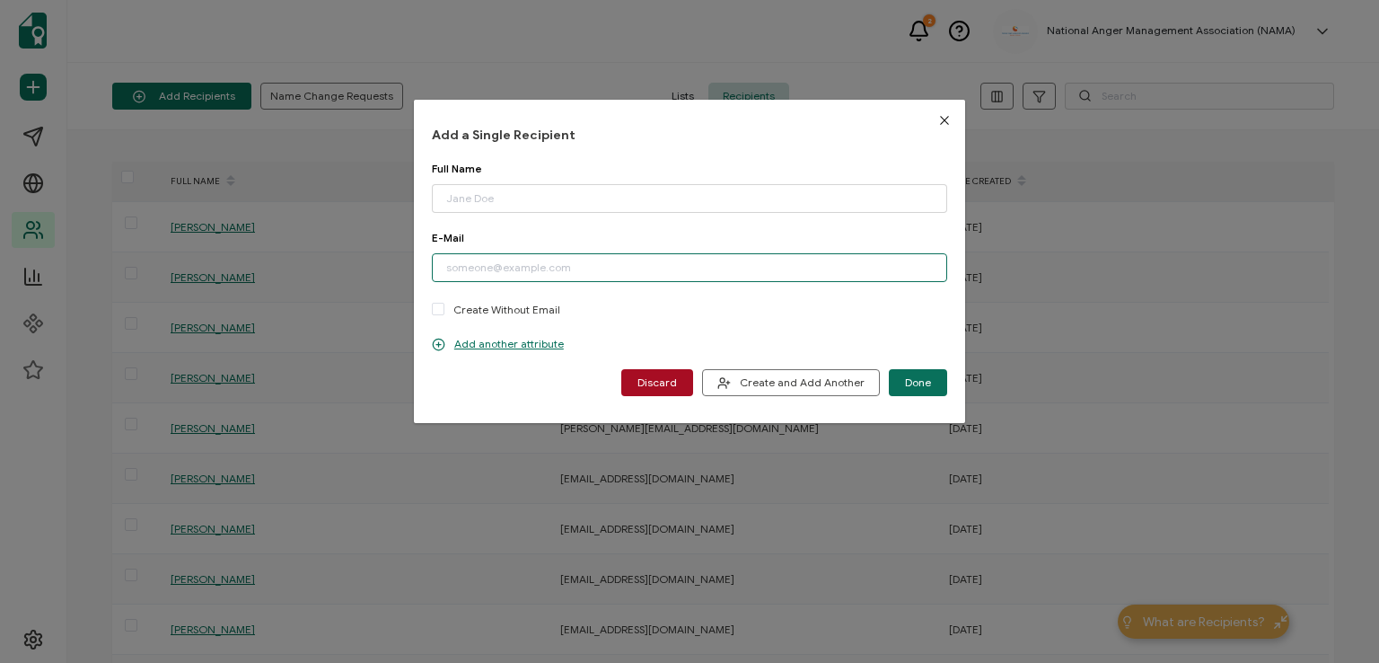
paste input "[EMAIL_ADDRESS][DOMAIN_NAME]"
type input "[EMAIL_ADDRESS][DOMAIN_NAME]"
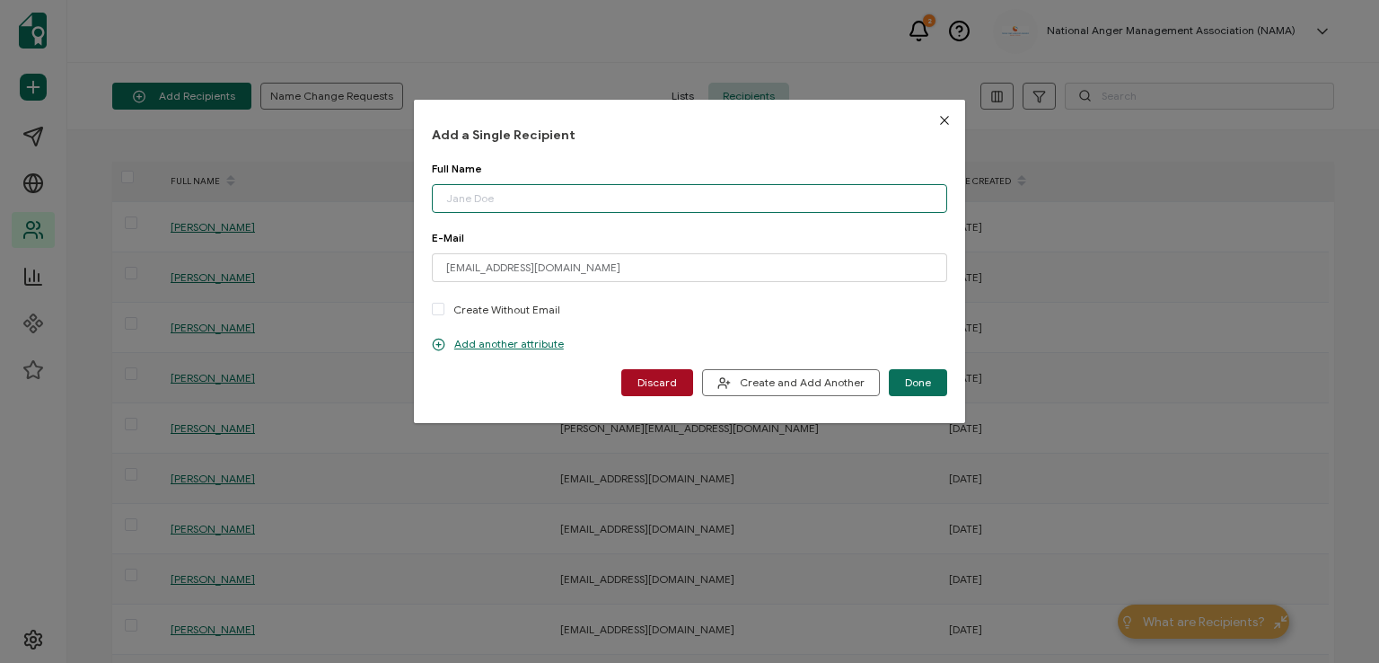
paste input "[PERSON_NAME]"
type input "[PERSON_NAME]"
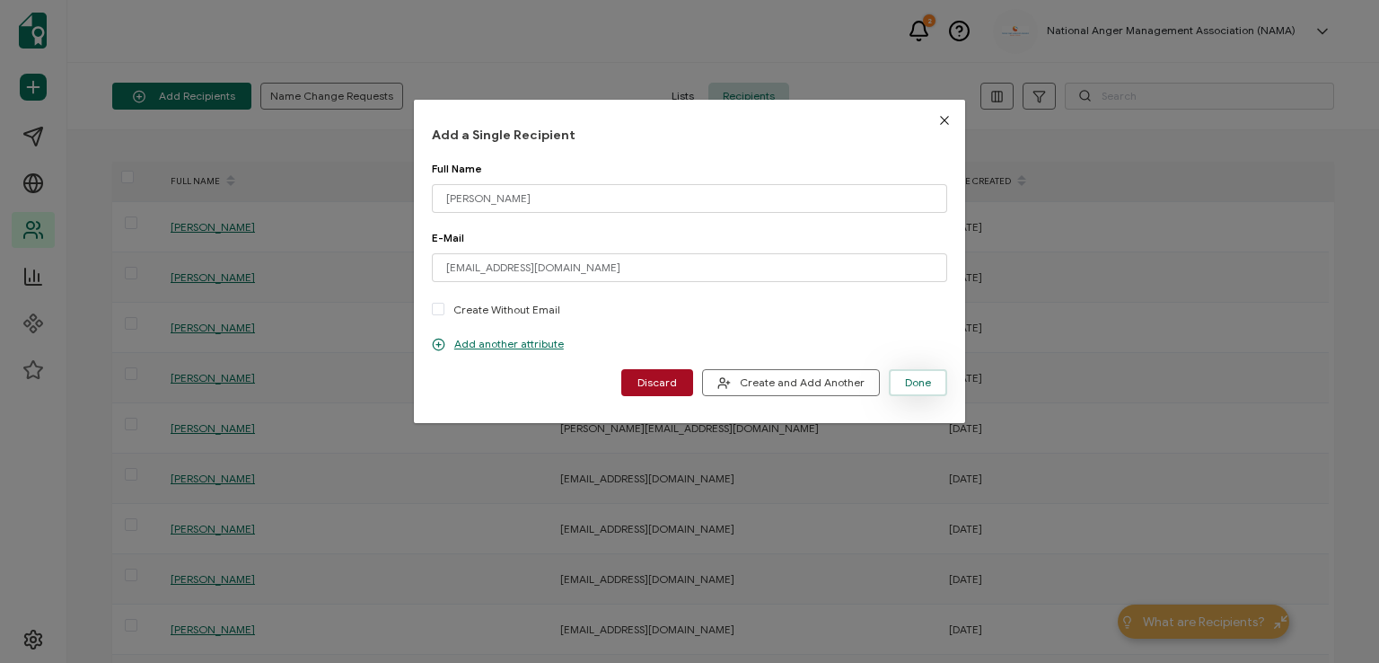
click at [905, 378] on span "Done" at bounding box center [918, 382] width 26 height 11
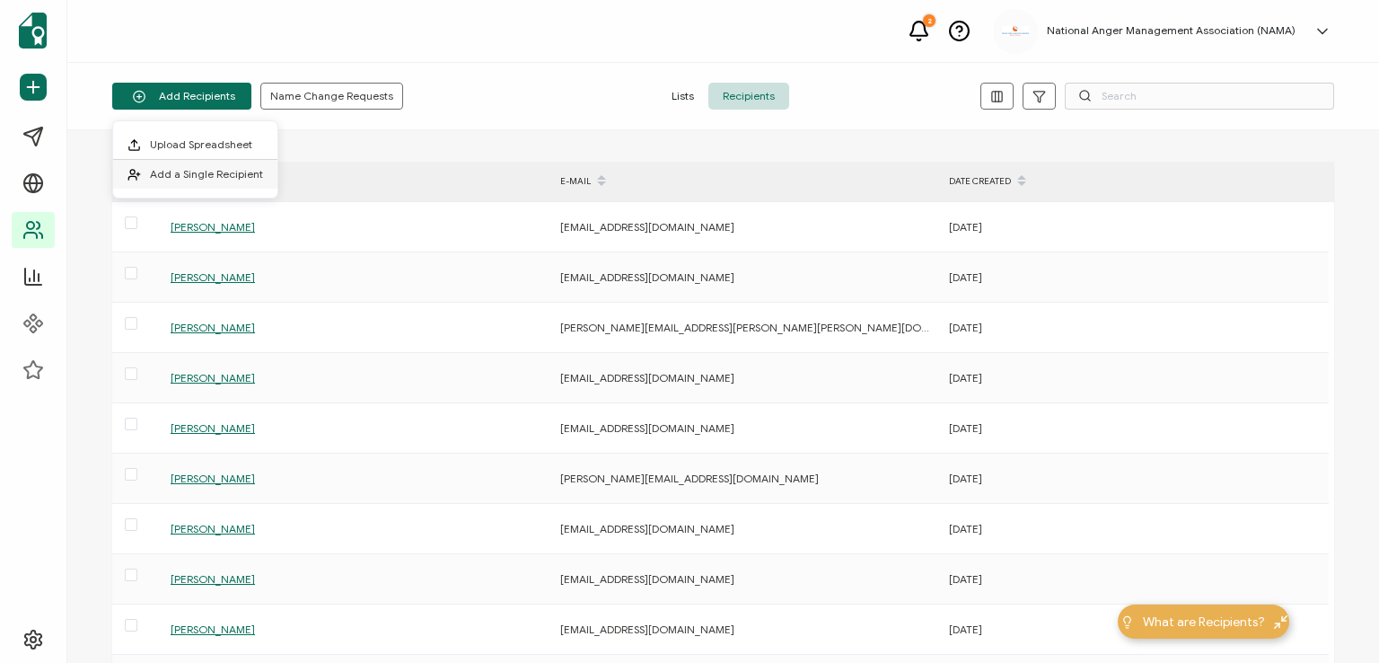
click at [224, 166] on li "Add a Single Recipient" at bounding box center [195, 174] width 164 height 29
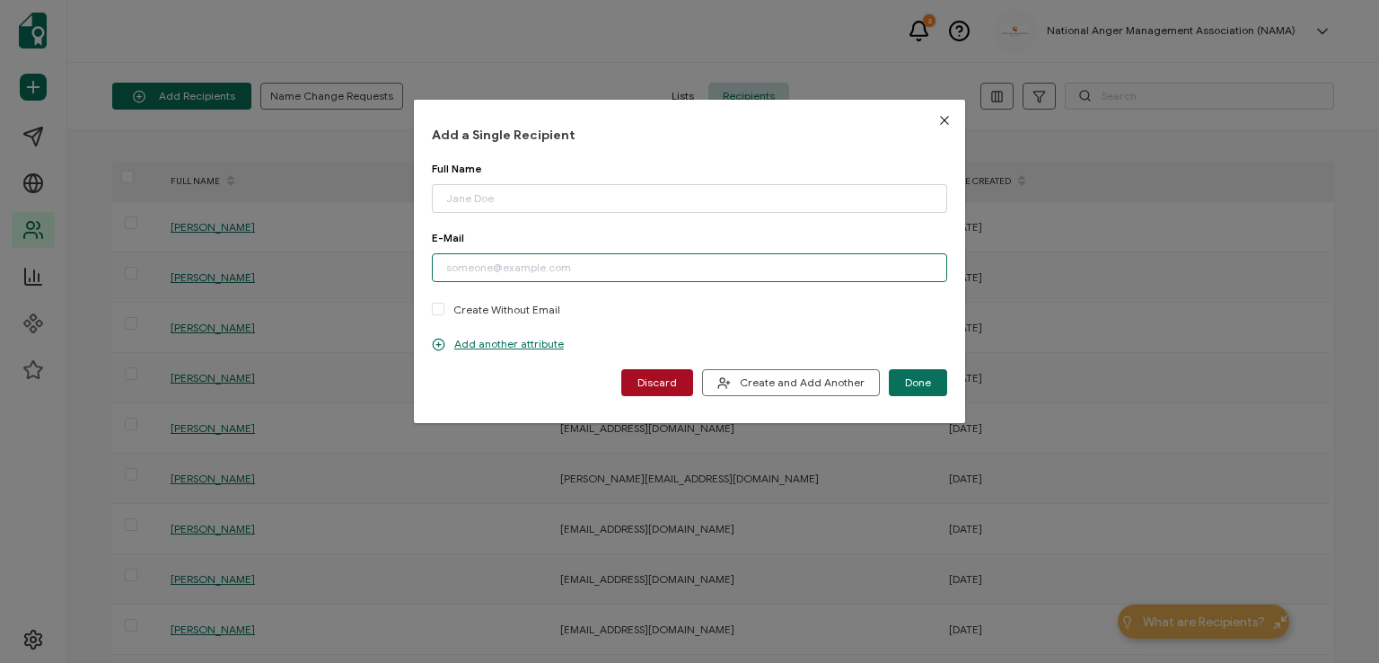
paste input "[PERSON_NAME][EMAIL_ADDRESS][PERSON_NAME][DOMAIN_NAME]"
type input "[PERSON_NAME][EMAIL_ADDRESS][PERSON_NAME][DOMAIN_NAME]"
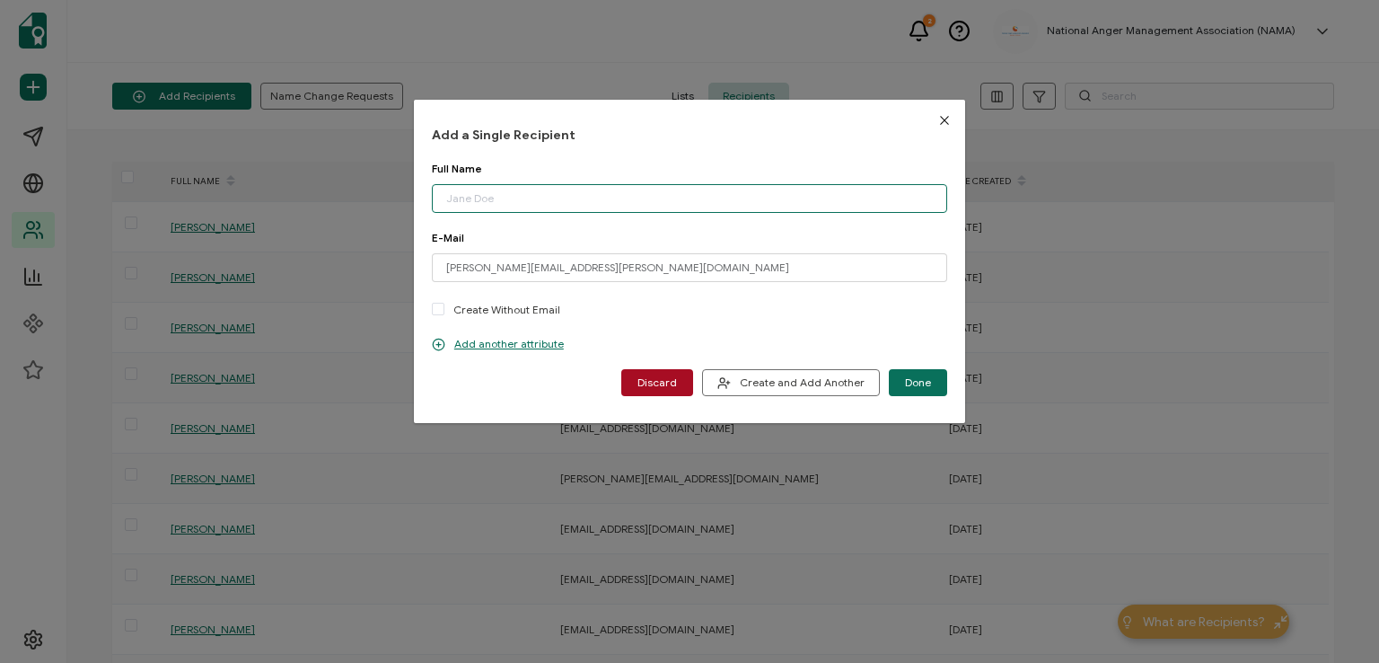
click at [539, 206] on input "dialog" at bounding box center [689, 198] width 515 height 29
type input "[PERSON_NAME]"
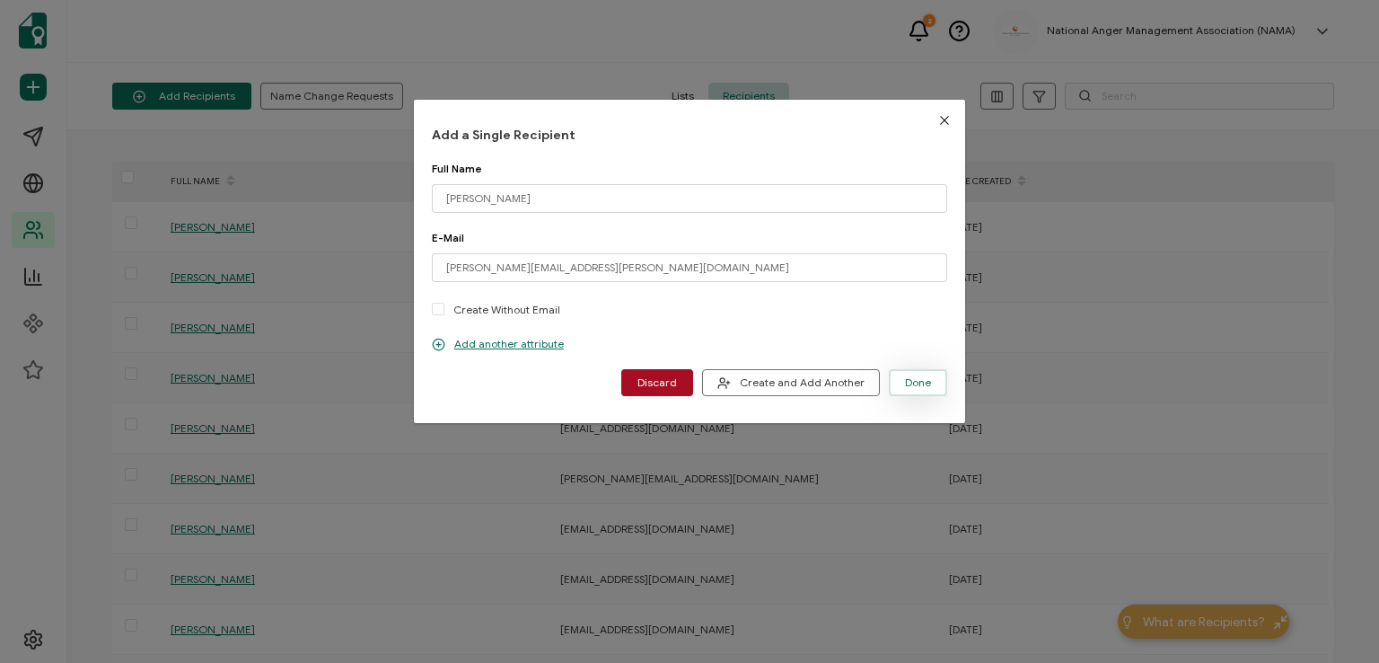
click at [906, 373] on button "Done" at bounding box center [918, 382] width 58 height 27
